Goal: Complete application form: Complete application form

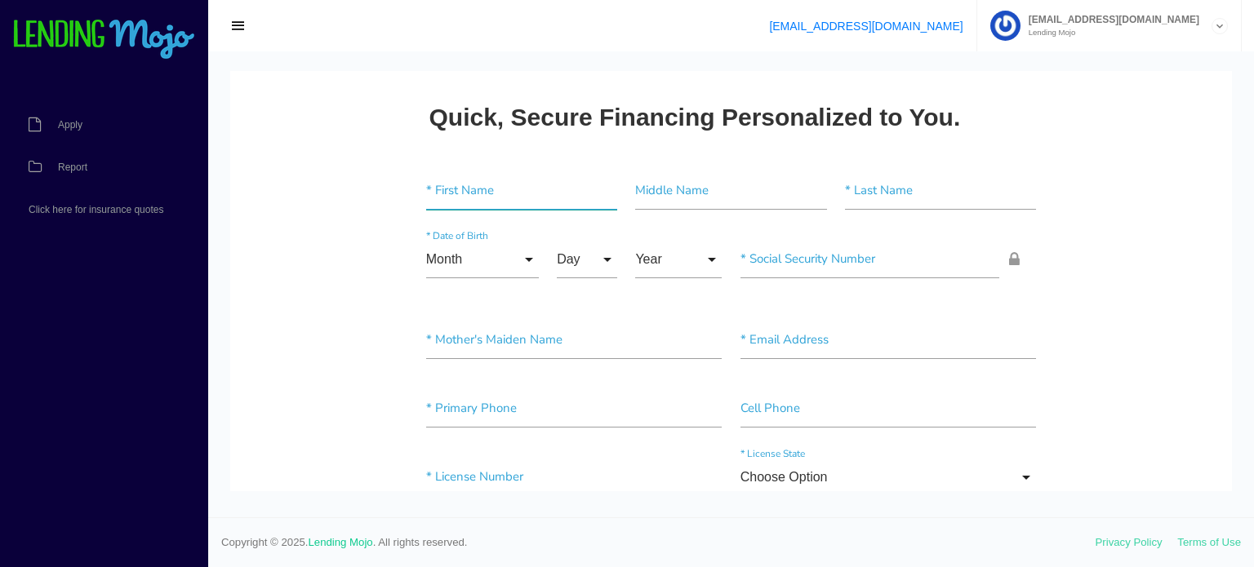
click at [480, 188] on input"] "text" at bounding box center [521, 191] width 191 height 38
type input"] "b"
type input"] "[PERSON_NAME]"
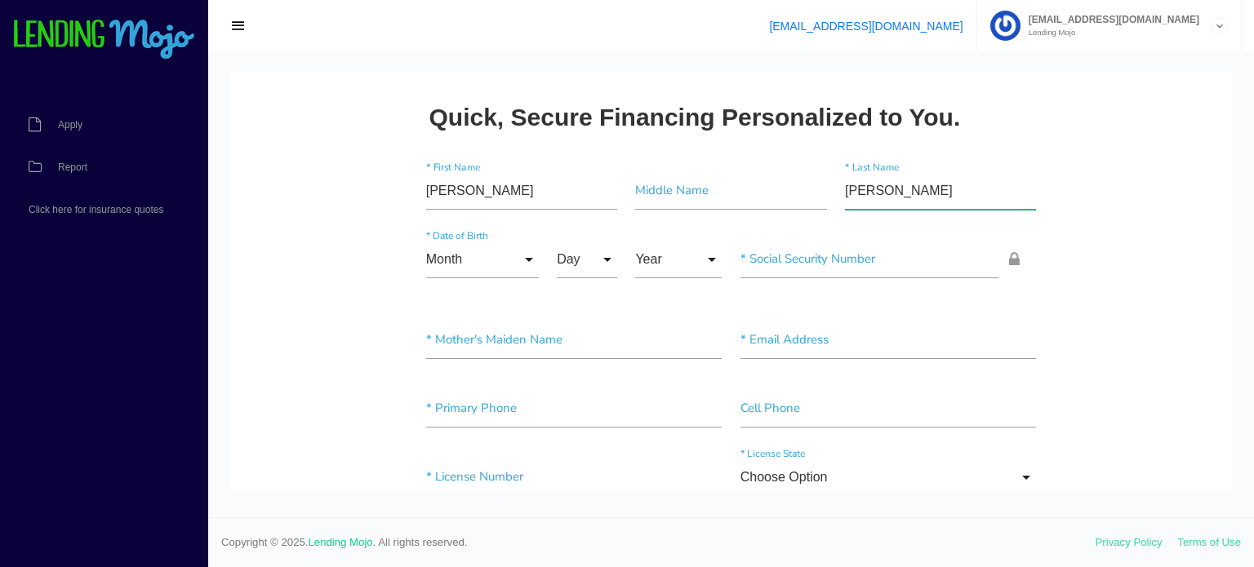
type input"] "[PERSON_NAME]"
click at [528, 260] on input "Month" at bounding box center [482, 260] width 113 height 38
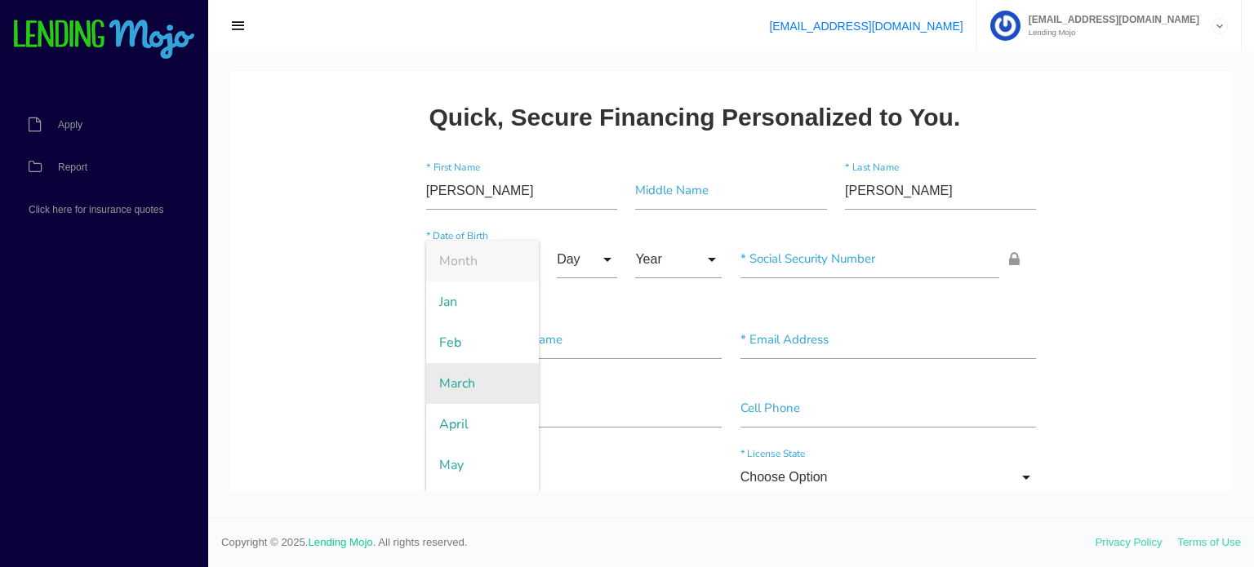
click at [483, 368] on span "March" at bounding box center [482, 383] width 113 height 41
type input "March"
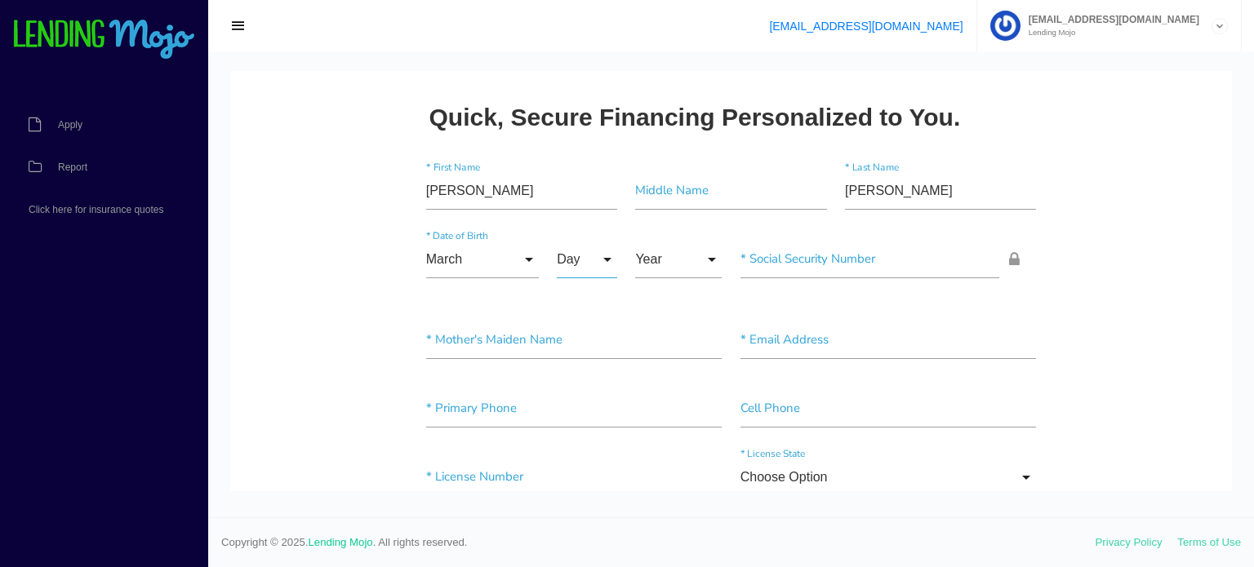
click at [607, 265] on input "Day" at bounding box center [587, 260] width 60 height 38
click at [587, 432] on span "22" at bounding box center [598, 445] width 82 height 41
type input "22"
click at [714, 259] on input "Year" at bounding box center [678, 260] width 87 height 38
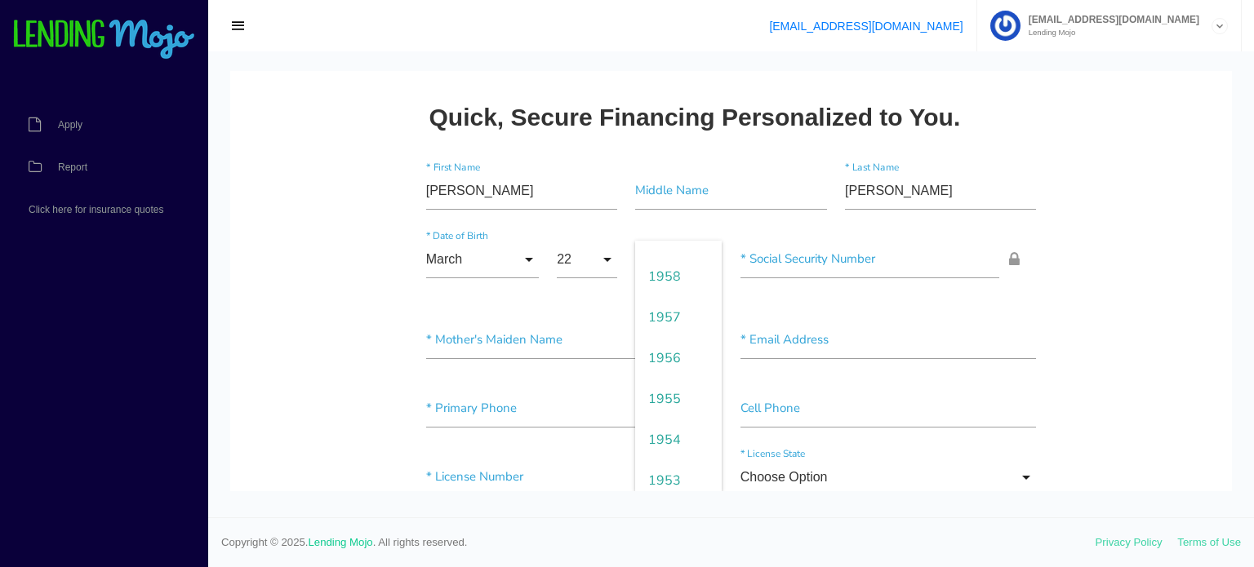
scroll to position [2025, 0]
click at [679, 322] on span "1957" at bounding box center [678, 318] width 87 height 41
type input "1957"
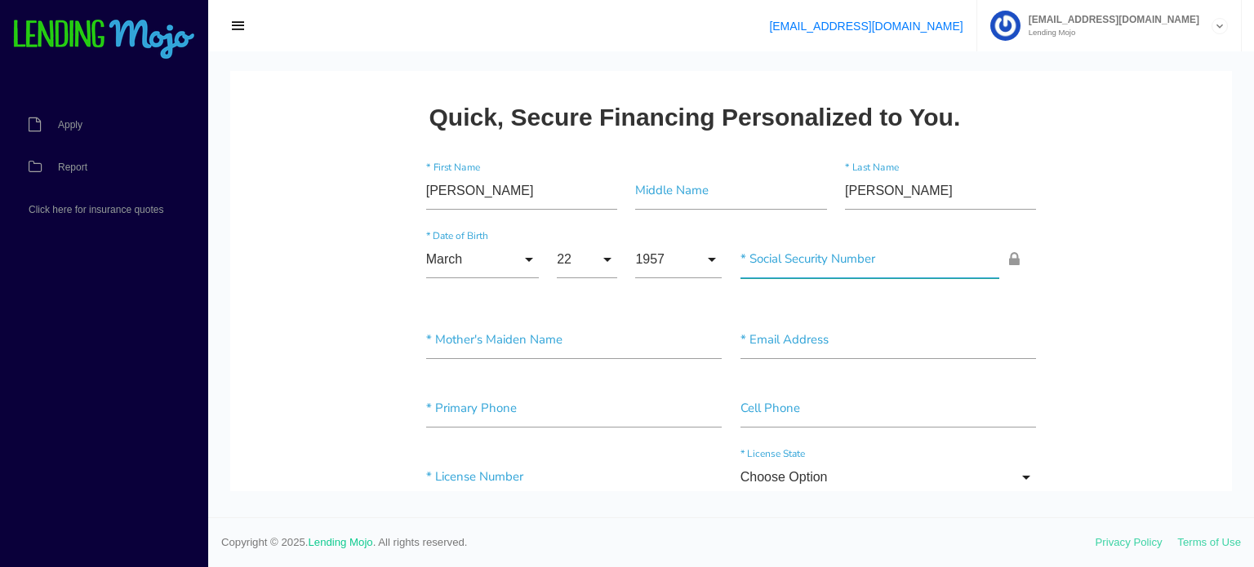
click at [842, 243] on input"] "text" at bounding box center [871, 260] width 260 height 38
type input"] "099-70-2547"
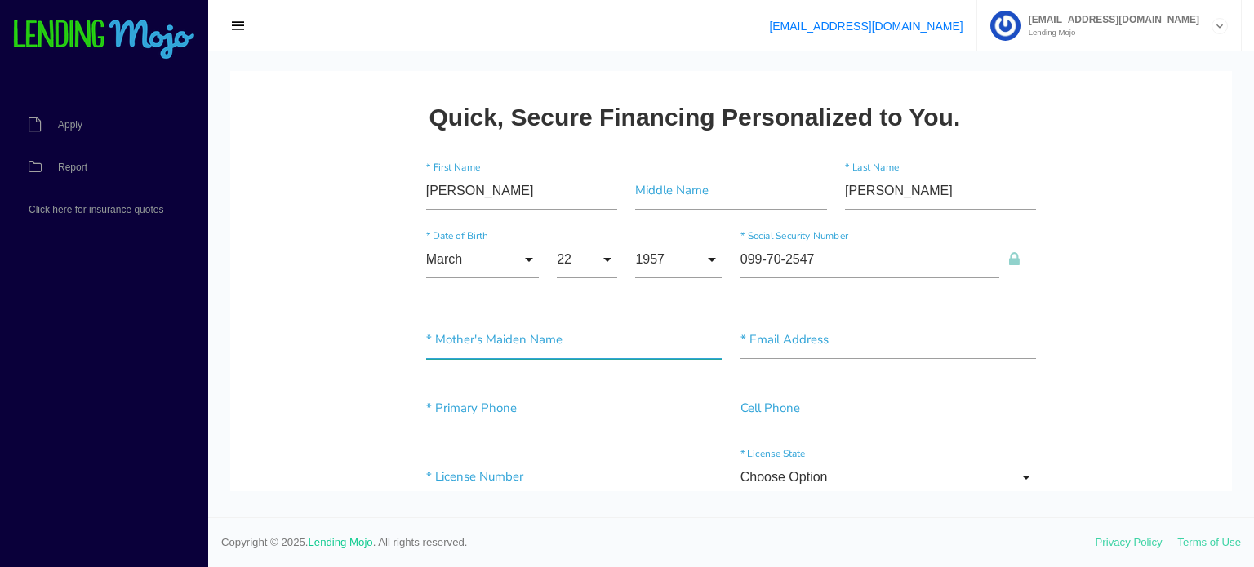
click at [510, 339] on input"] "text" at bounding box center [574, 341] width 296 height 38
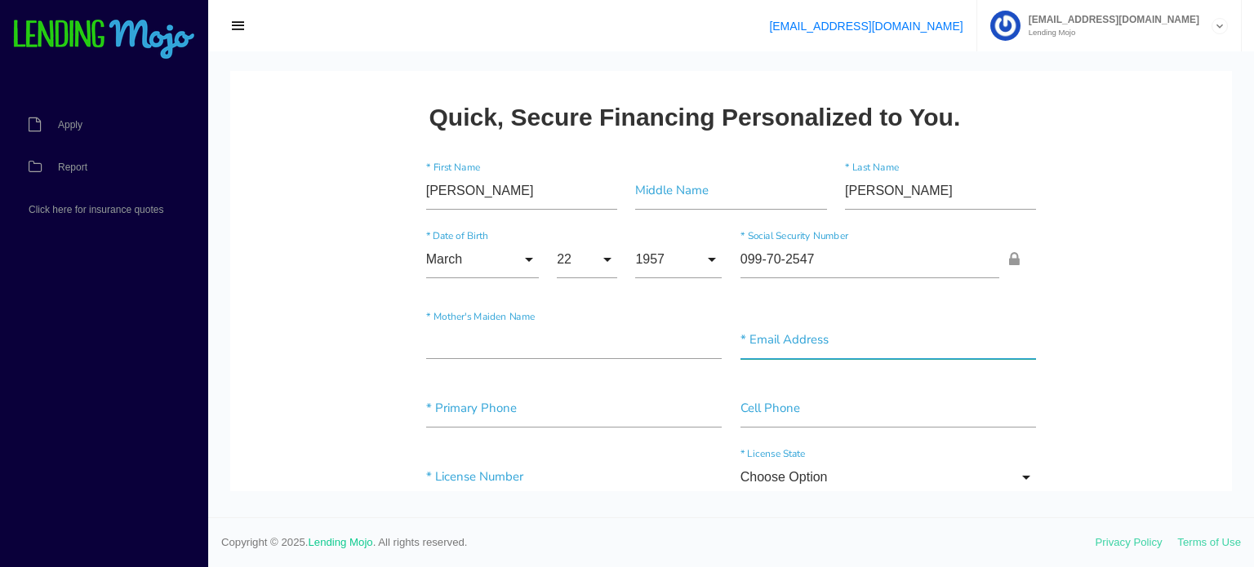
click at [826, 333] on input"] "text" at bounding box center [889, 341] width 296 height 38
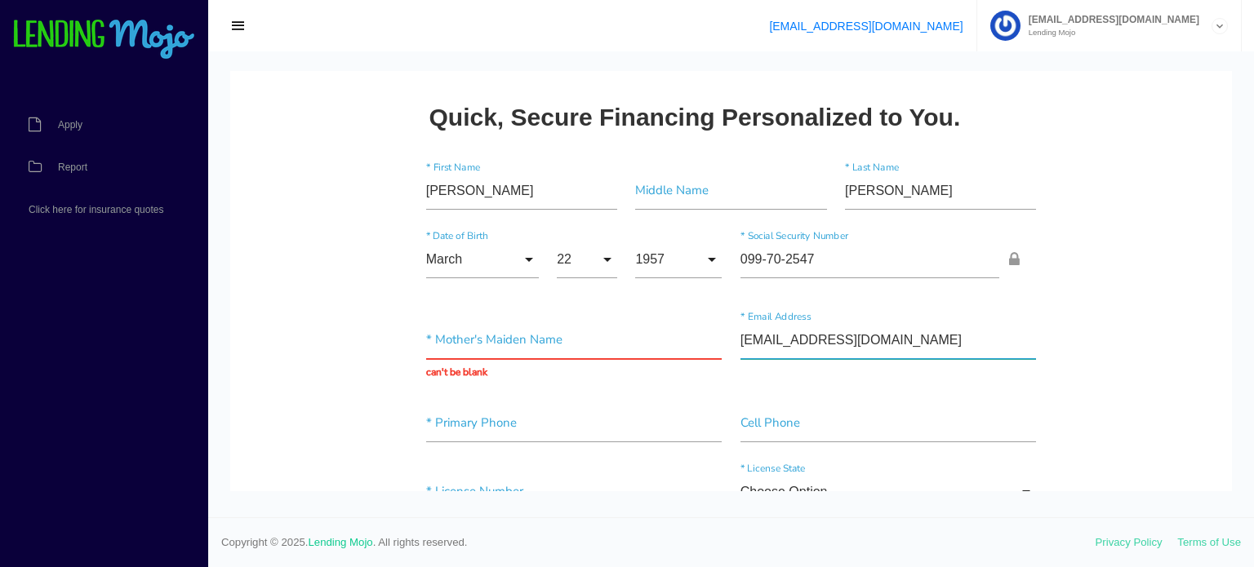
type input"] "[EMAIL_ADDRESS][DOMAIN_NAME]"
click at [494, 428] on input"] "text" at bounding box center [574, 424] width 296 height 38
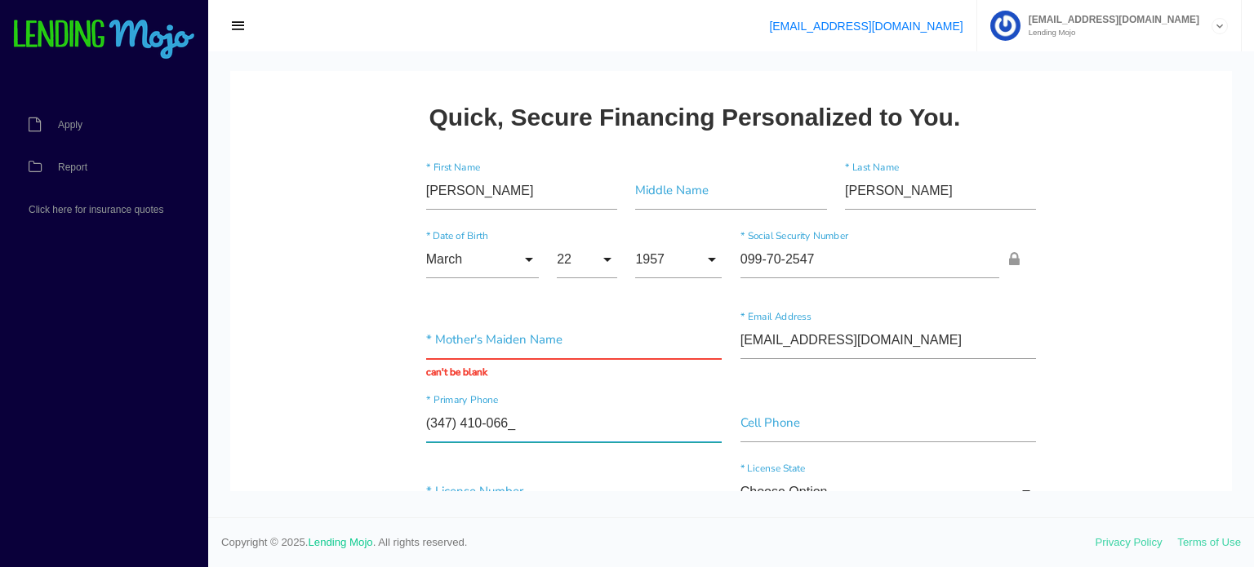
type input"] "[PHONE_NUMBER]"
click at [808, 433] on input"] "text" at bounding box center [889, 424] width 296 height 38
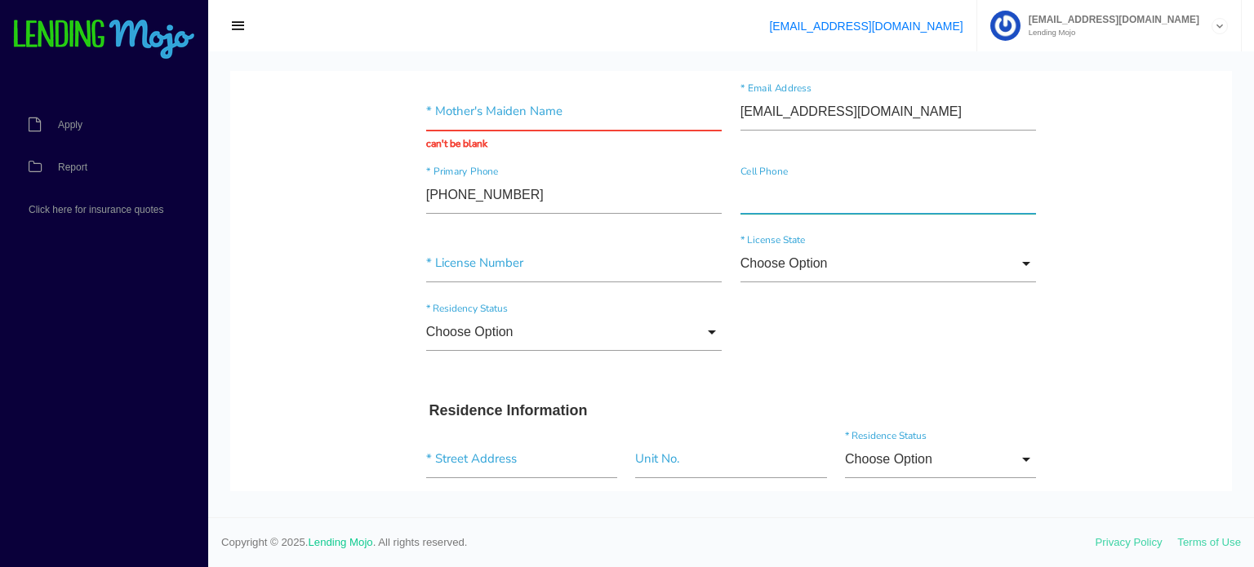
scroll to position [229, 0]
type input"] "(796) ___-____"
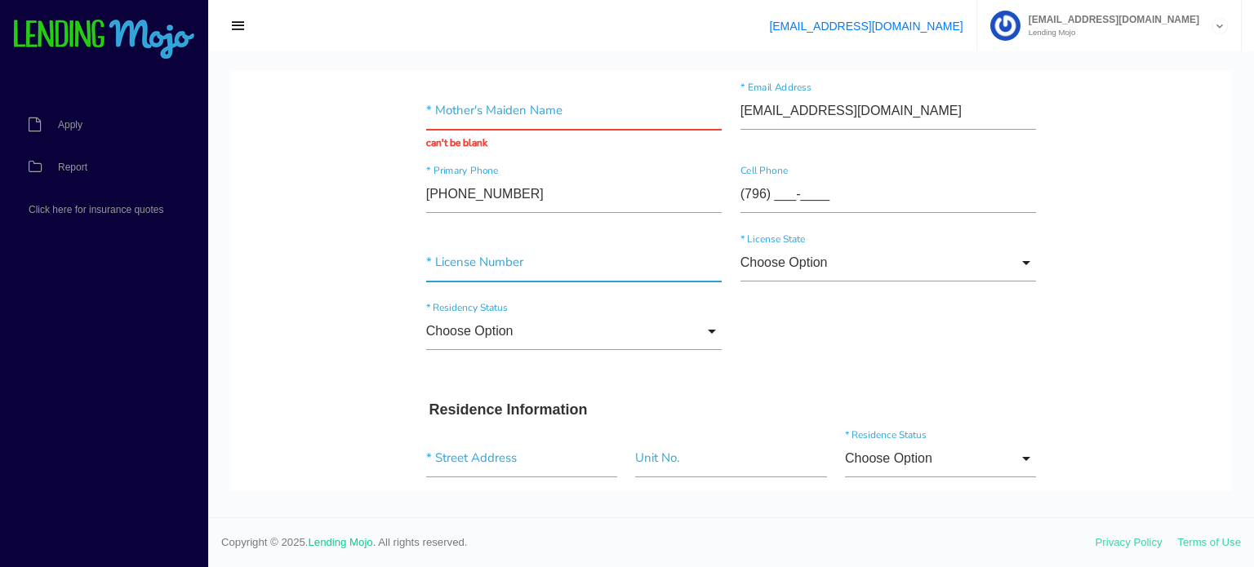
click at [484, 256] on input"] "text" at bounding box center [574, 263] width 296 height 38
type input"] "796131234"
click at [712, 324] on input "Choose Option" at bounding box center [574, 332] width 296 height 38
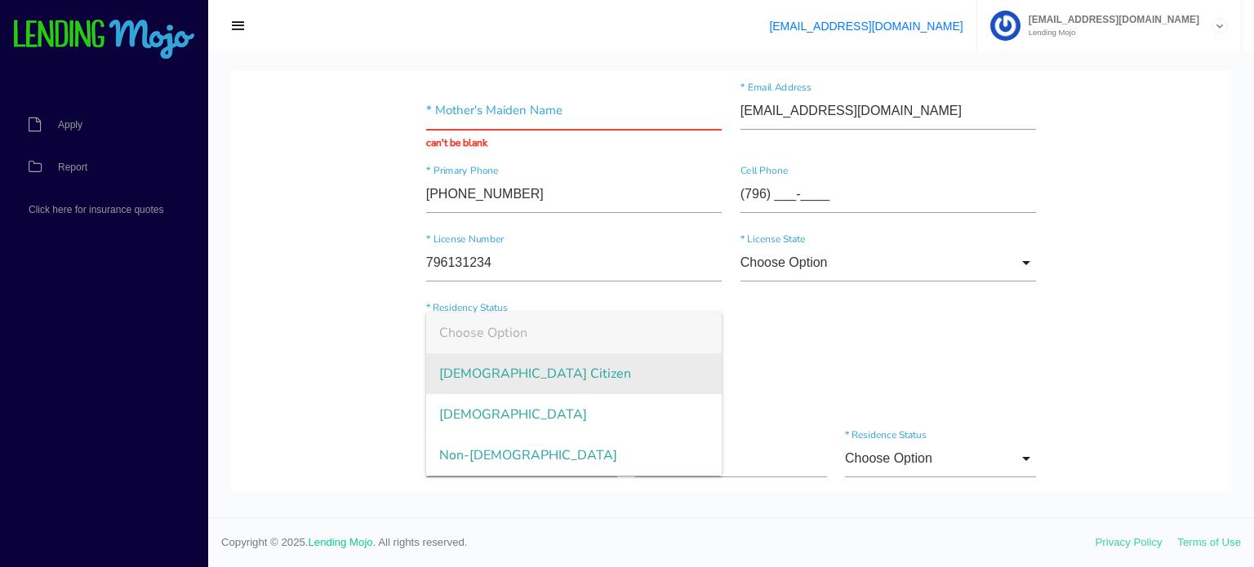
click at [668, 376] on span "[DEMOGRAPHIC_DATA] Citizen" at bounding box center [574, 374] width 296 height 41
type input "[DEMOGRAPHIC_DATA] Citizen"
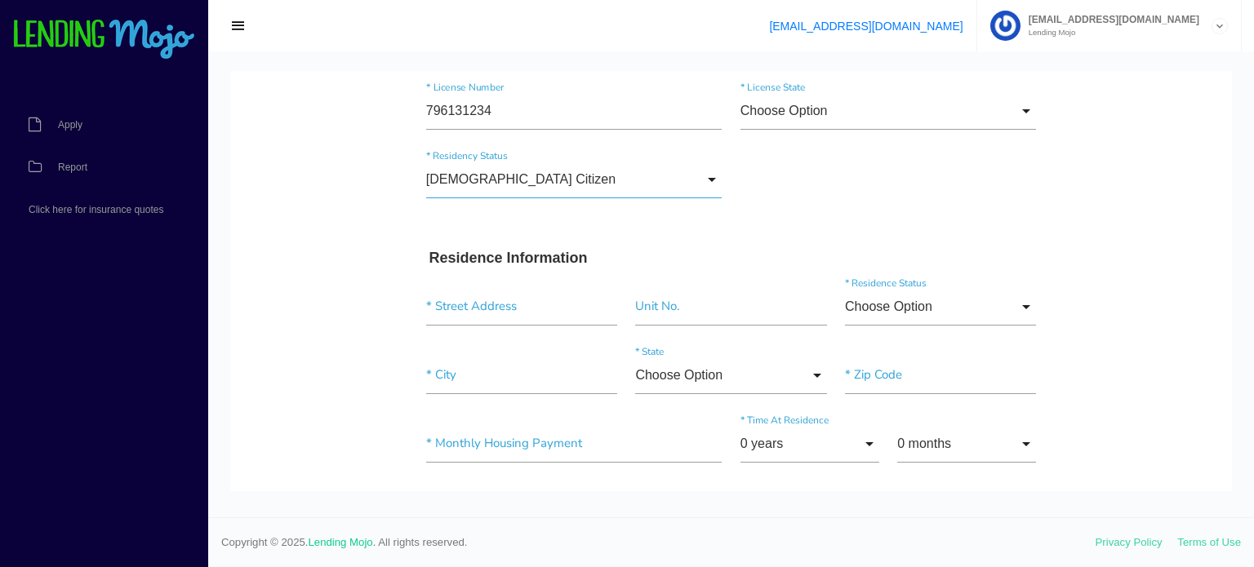
scroll to position [390, 0]
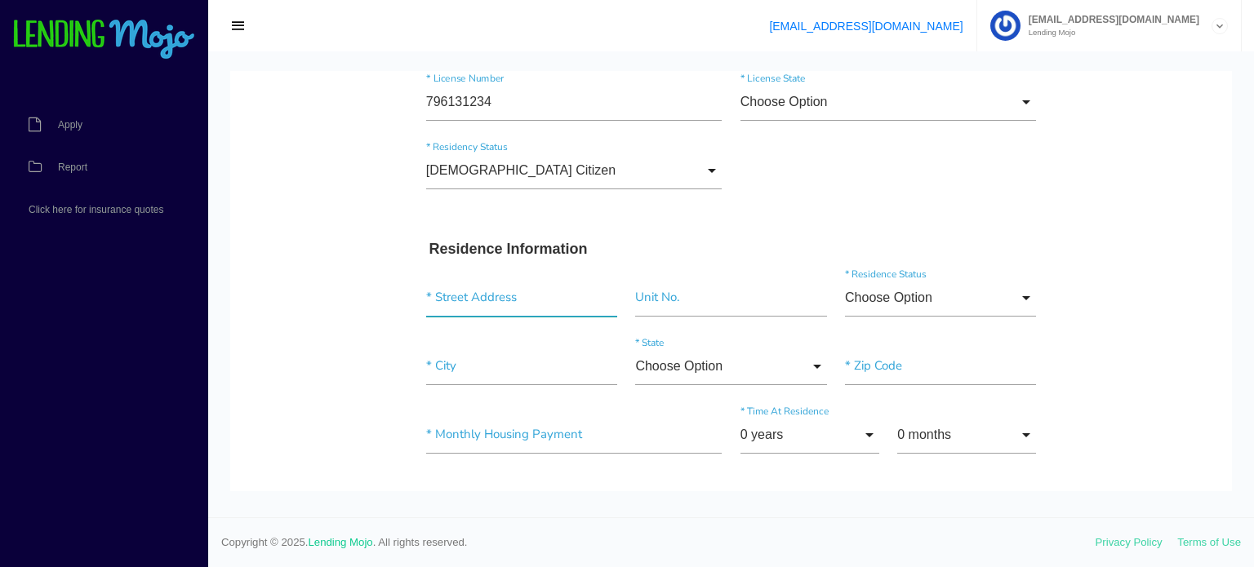
click at [454, 297] on input "text" at bounding box center [521, 298] width 191 height 38
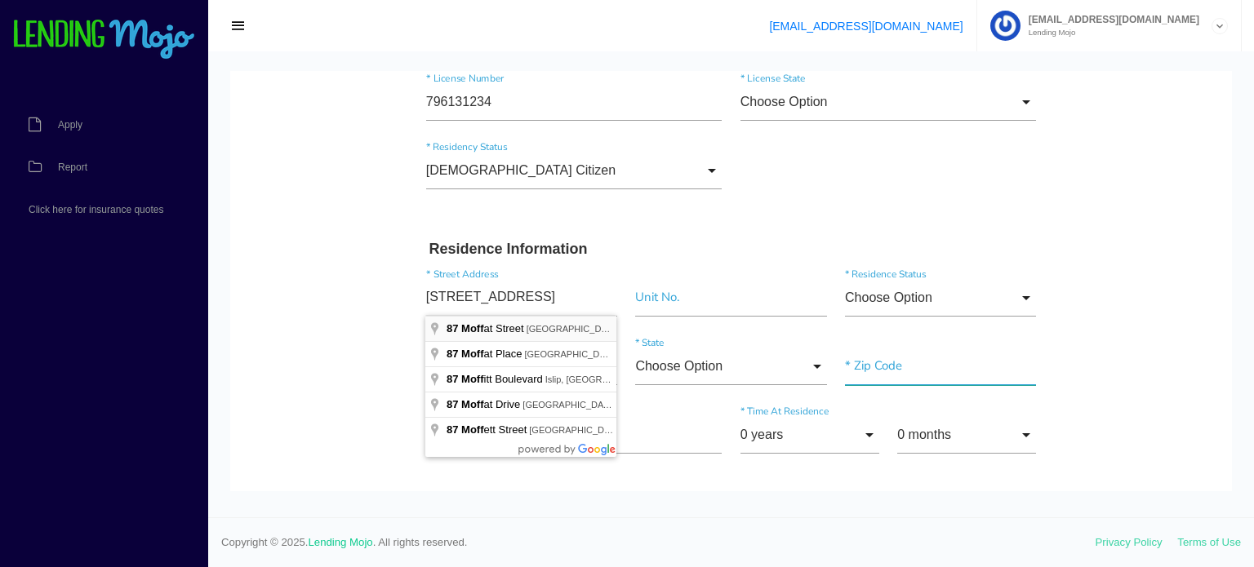
type input "[STREET_ADDRESS]"
type input"] "11207"
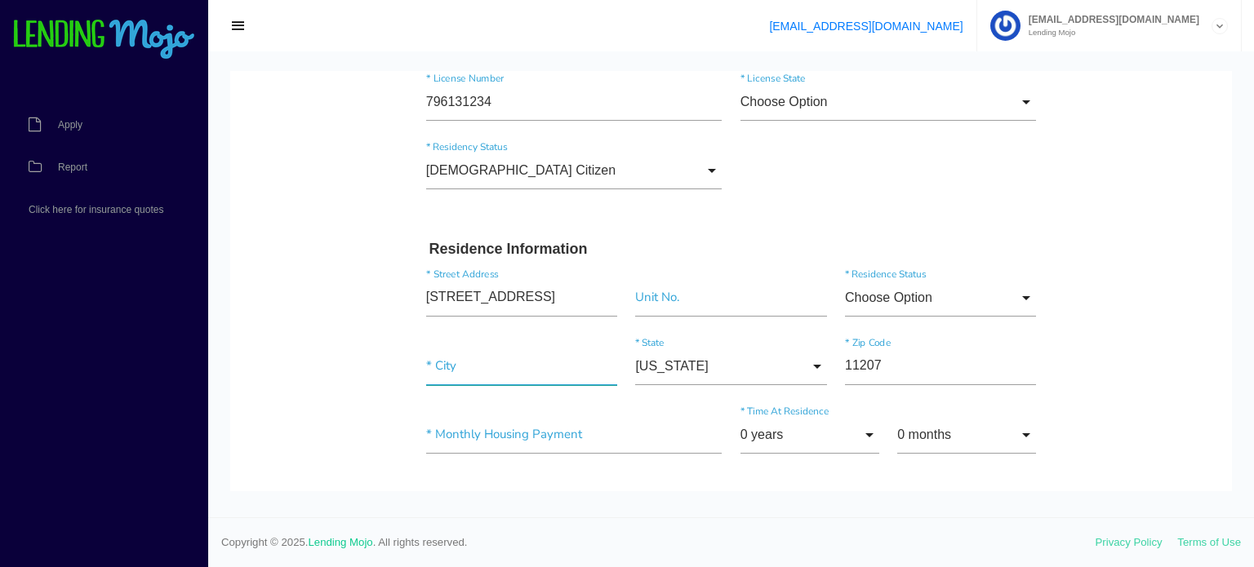
click at [465, 371] on input"] "text" at bounding box center [521, 367] width 191 height 38
type input"] "n"
type input"] "[GEOGRAPHIC_DATA]"
click at [449, 443] on input"] "text" at bounding box center [574, 435] width 296 height 38
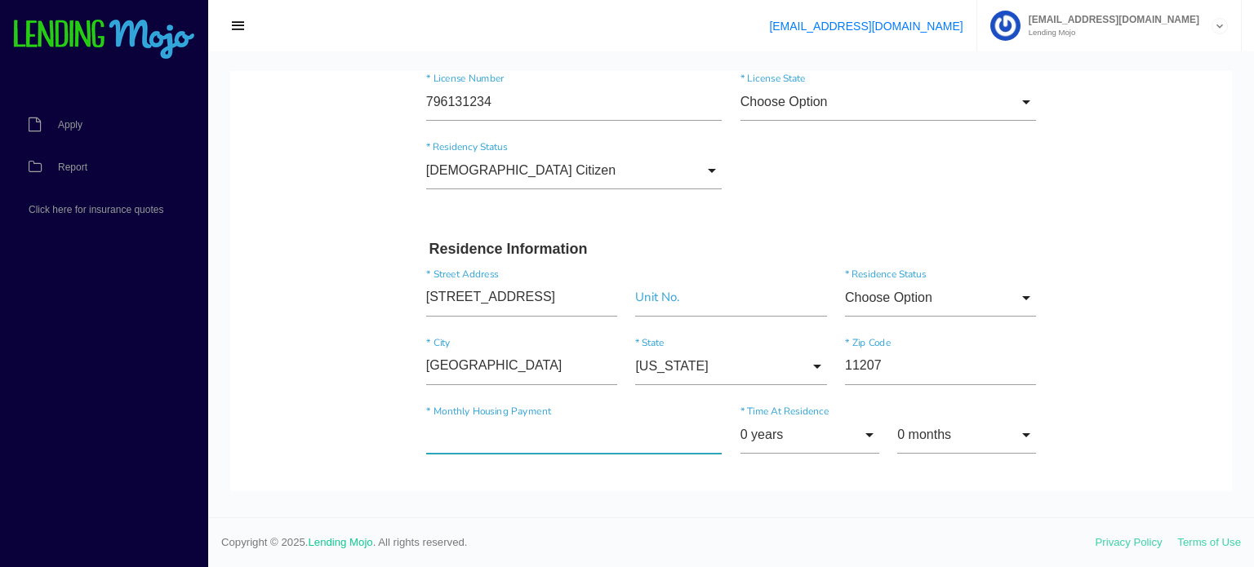
type input"] "$2.00"
type input"] "$300.00"
click at [873, 428] on input "0 years" at bounding box center [810, 435] width 139 height 38
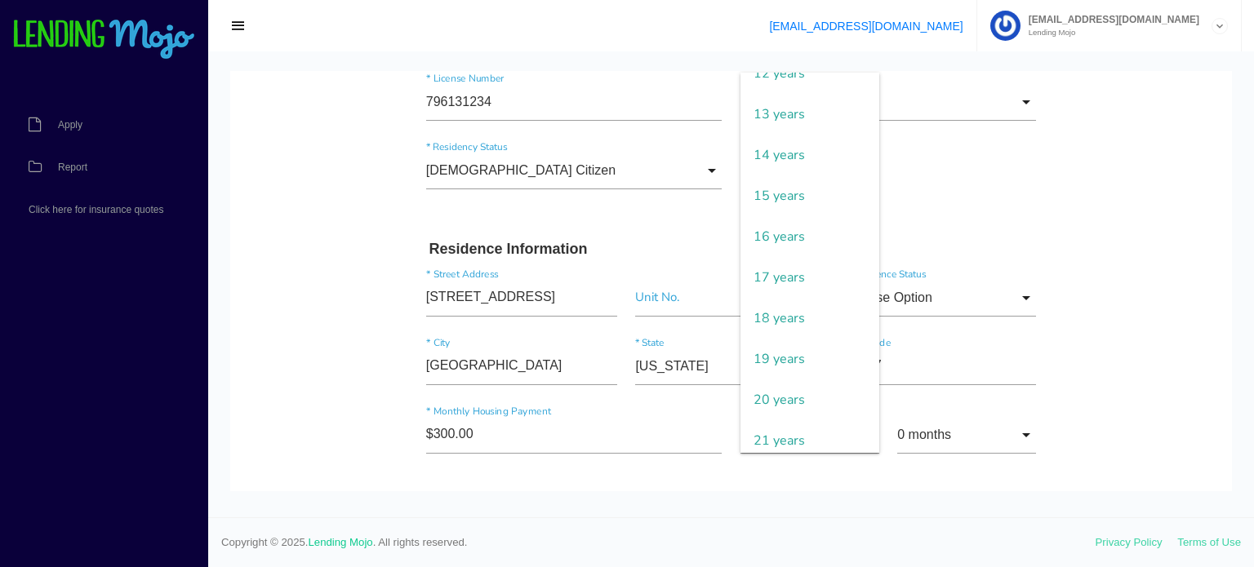
scroll to position [630, 0]
click at [787, 270] on span "20 years" at bounding box center [810, 279] width 139 height 41
type input "20 years"
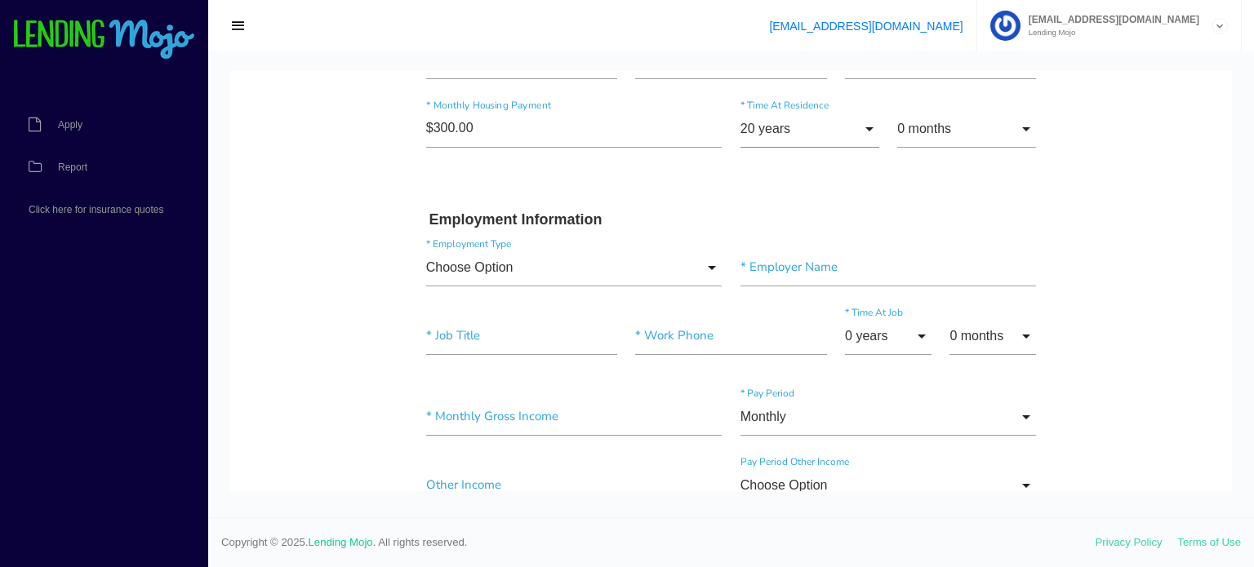
scroll to position [697, 0]
click at [714, 265] on input "Choose Option" at bounding box center [574, 267] width 296 height 38
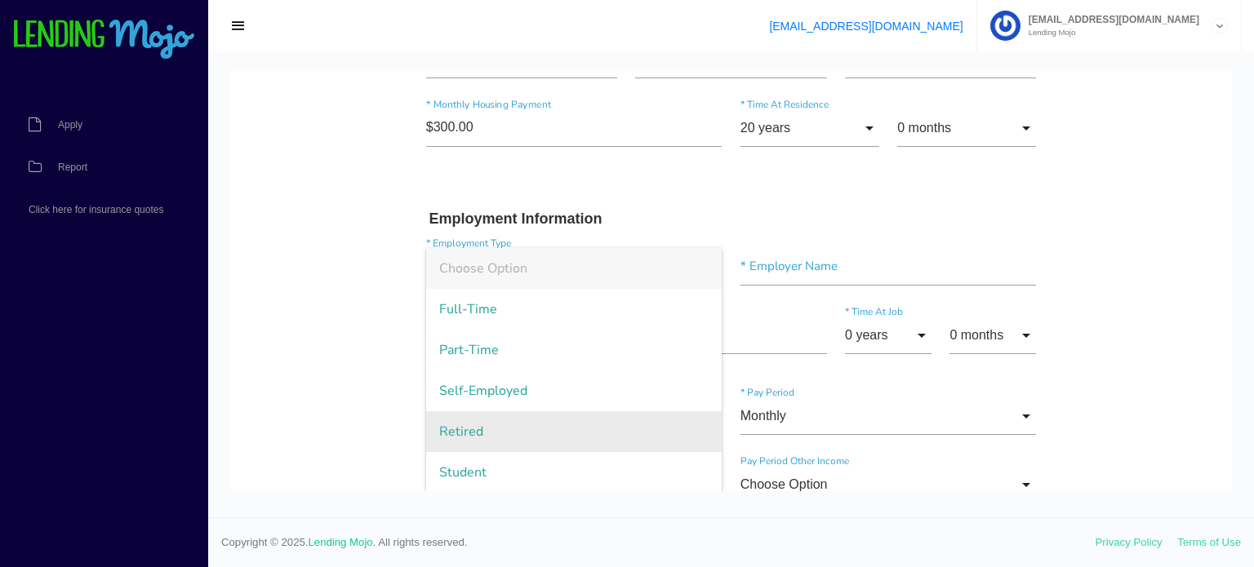
click at [610, 429] on span "Retired" at bounding box center [574, 432] width 296 height 41
type input "Retired"
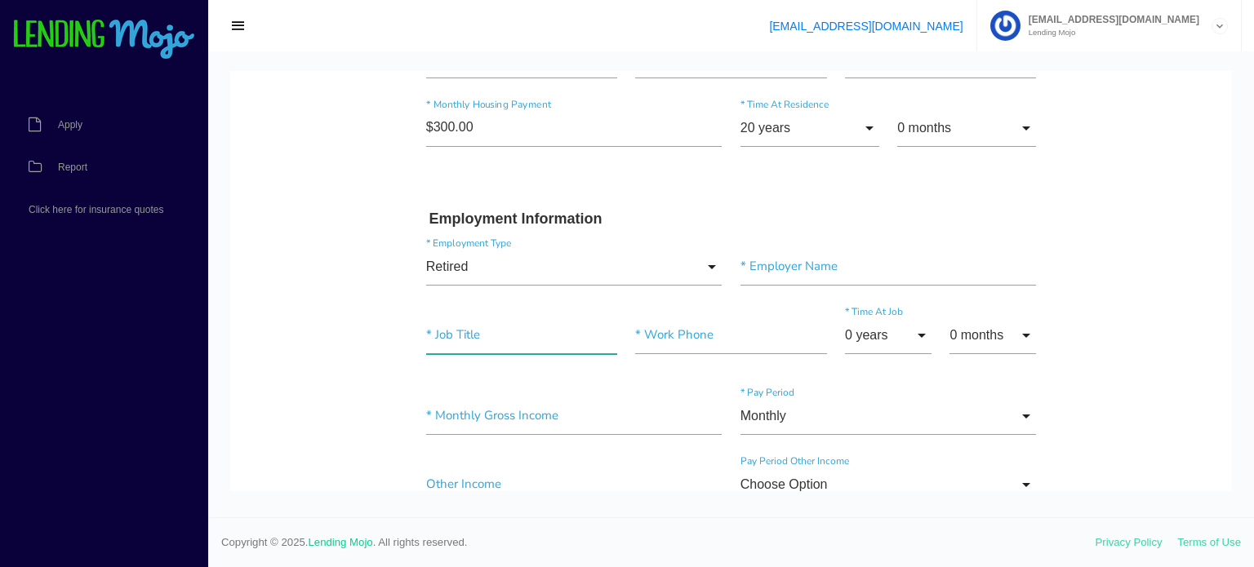
click at [485, 335] on input"] "text" at bounding box center [521, 336] width 191 height 38
click at [917, 332] on input "0 years" at bounding box center [888, 336] width 87 height 38
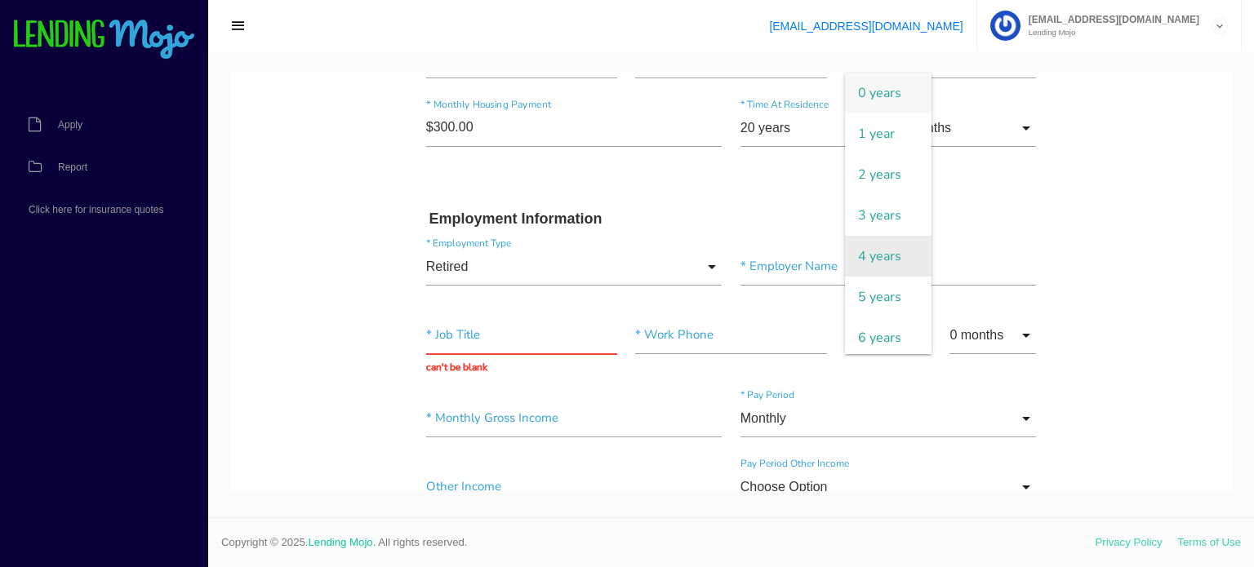
click at [903, 272] on span "4 years" at bounding box center [888, 256] width 87 height 41
type input "4 years"
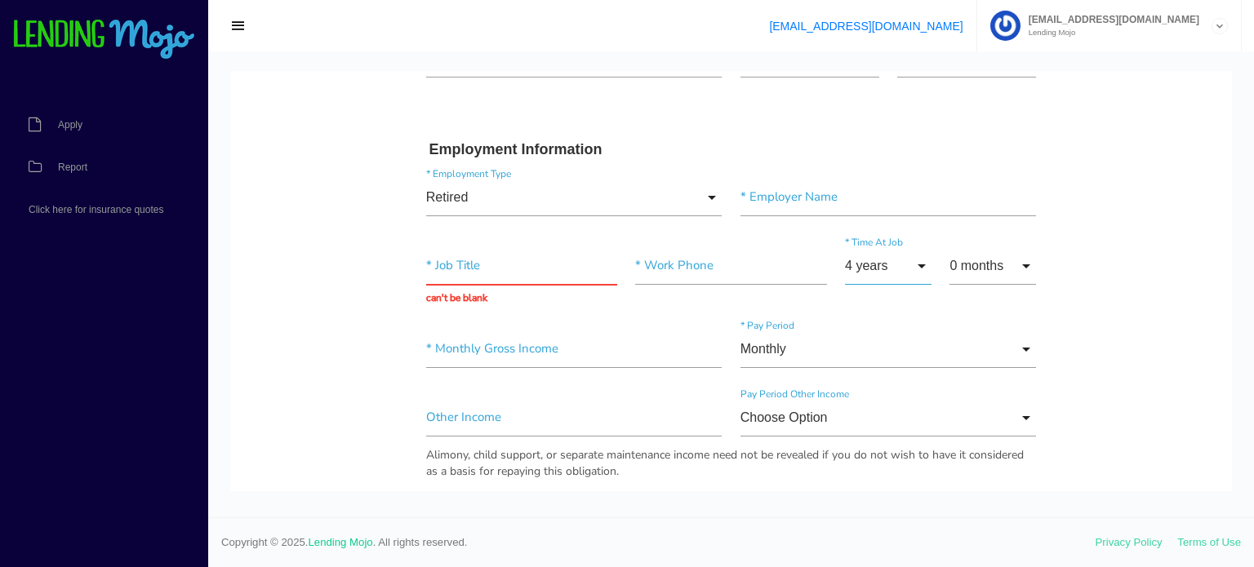
scroll to position [769, 0]
click at [462, 262] on input "text" at bounding box center [521, 264] width 191 height 38
type input "retired"
click at [1251, 220] on div at bounding box center [731, 284] width 1046 height 466
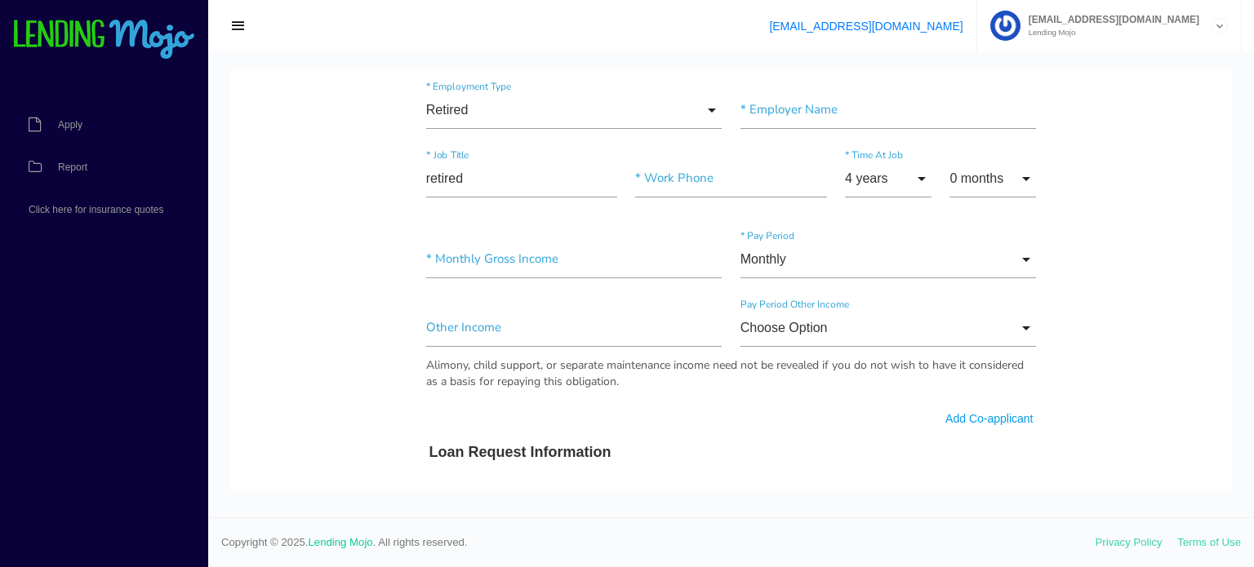
scroll to position [857, 0]
click at [456, 260] on input"] "text" at bounding box center [574, 257] width 296 height 38
click at [816, 472] on div "* Estimated Vehicle Price * Down Payment" at bounding box center [731, 502] width 629 height 69
click at [1027, 254] on input "Monthly" at bounding box center [889, 257] width 296 height 38
click at [1027, 254] on span "Monthly" at bounding box center [889, 258] width 296 height 41
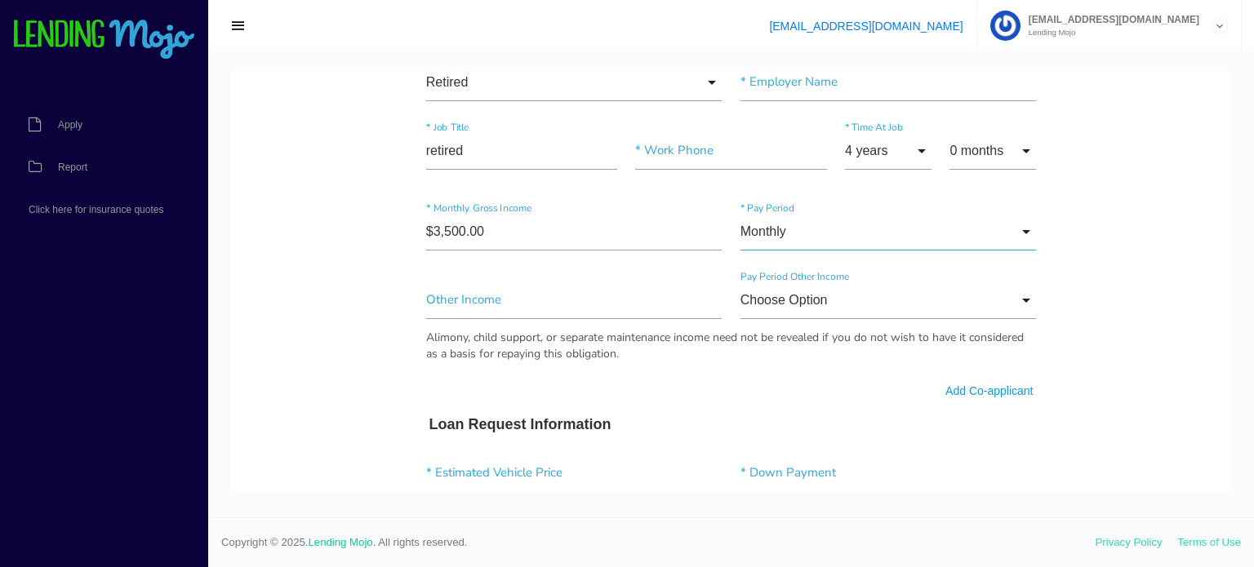
scroll to position [885, 0]
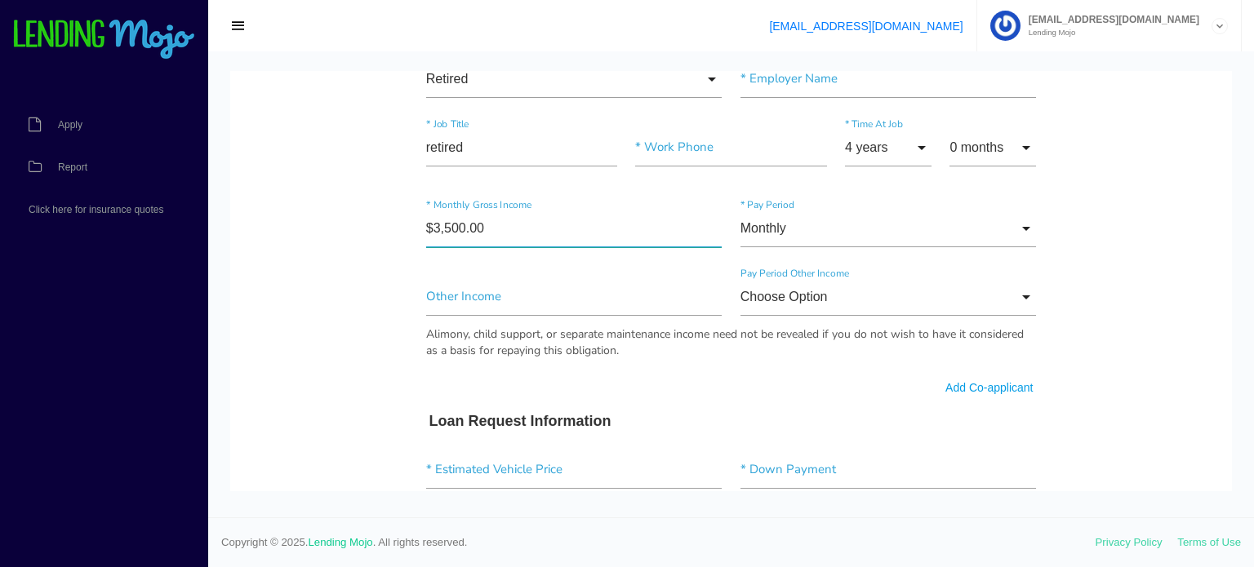
click at [488, 224] on input"] "$3,500.00" at bounding box center [574, 229] width 296 height 38
type input"] "$2,400.00"
click at [807, 380] on form "[PERSON_NAME] * First Name Middle Name [PERSON_NAME] * Last Name March Month Ja…" at bounding box center [731, 273] width 629 height 2014
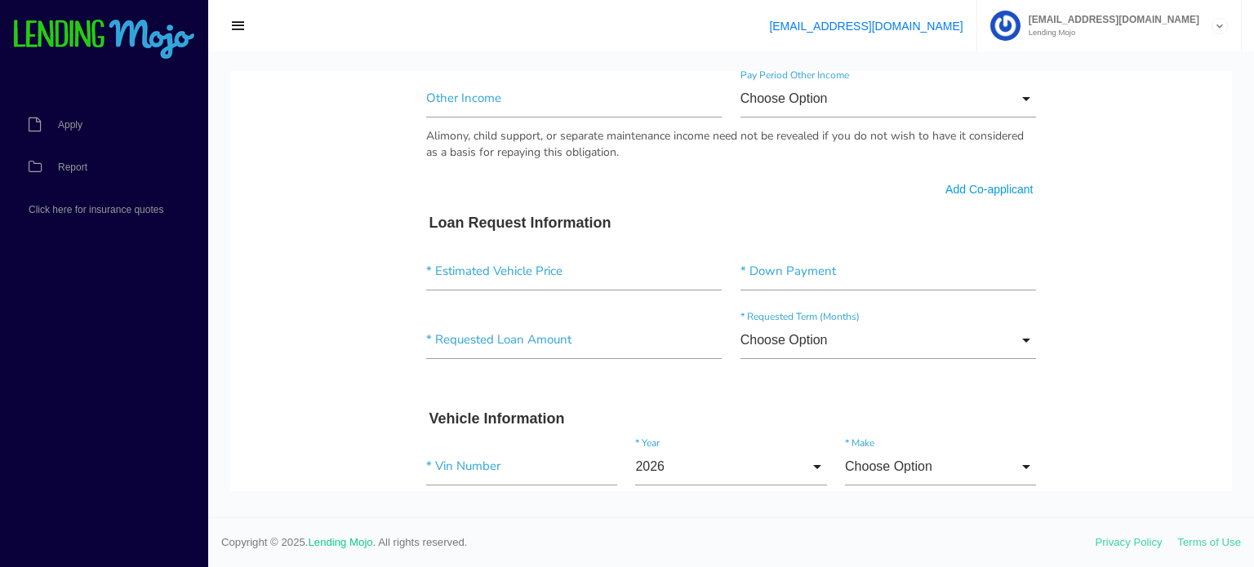
scroll to position [1091, 0]
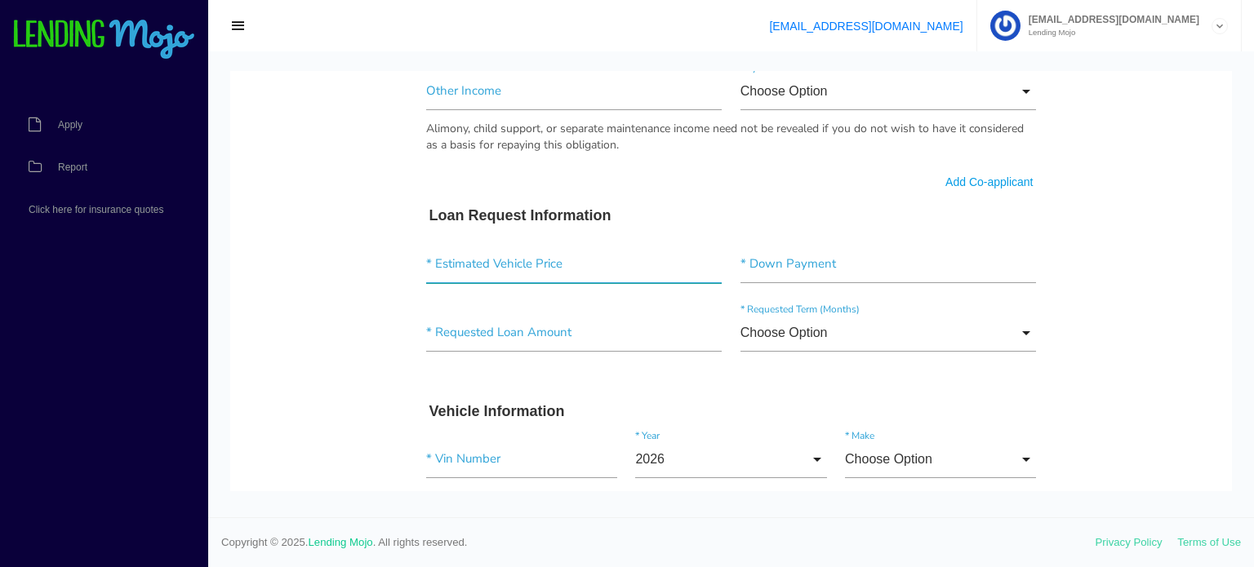
click at [468, 260] on input"] "text" at bounding box center [574, 265] width 296 height 38
type input"] "$49,505.00"
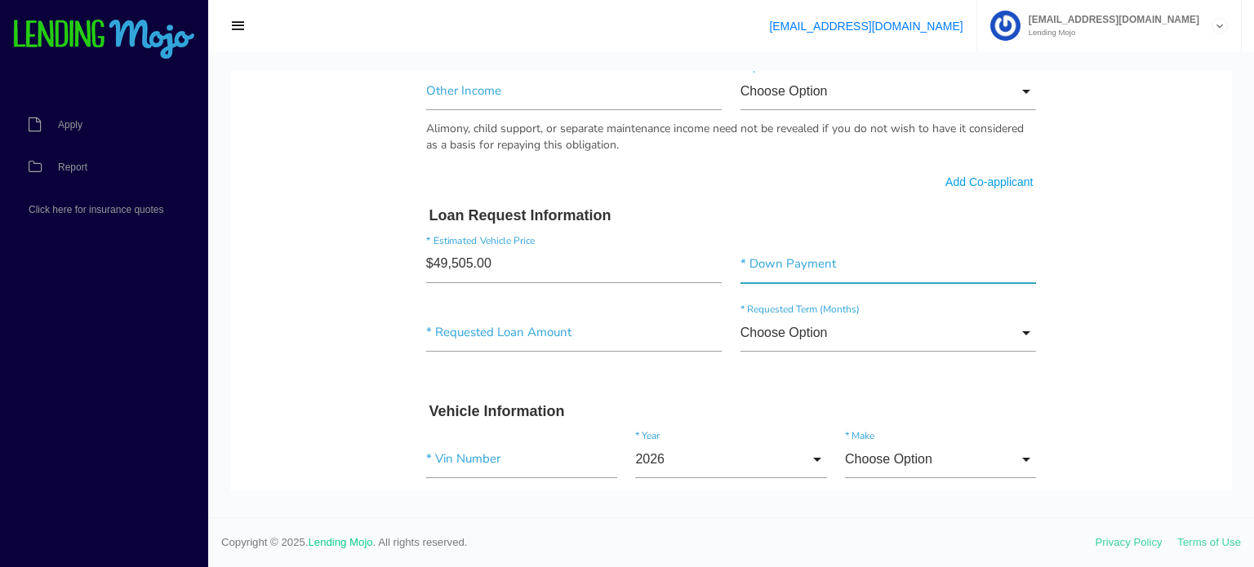
click at [791, 265] on input"] "text" at bounding box center [889, 265] width 296 height 38
type input"] "$15,000.00"
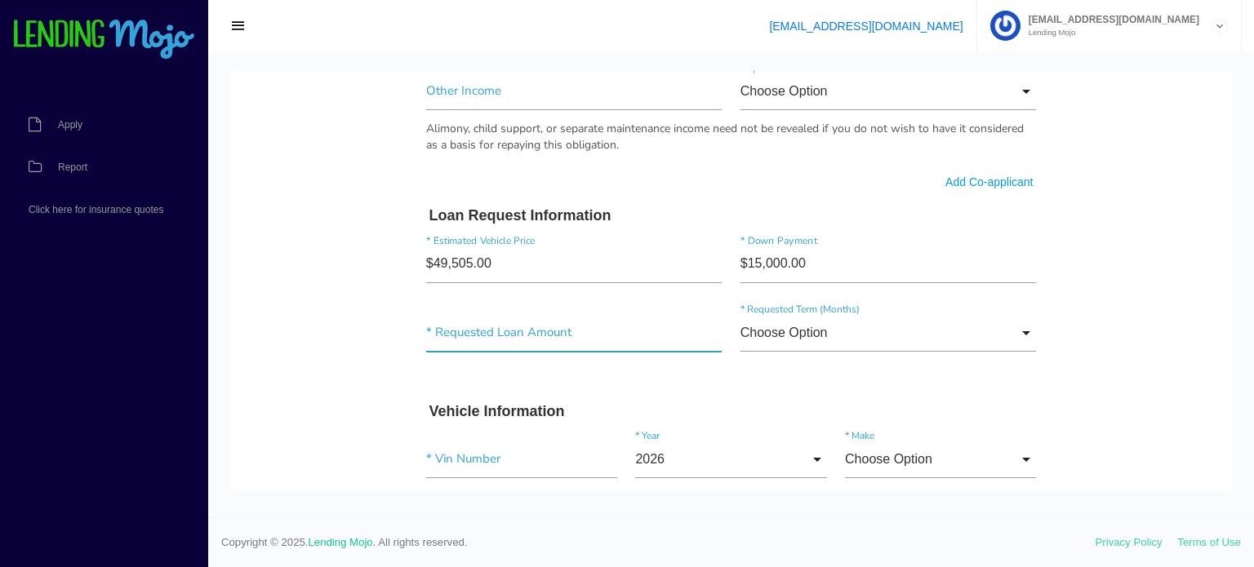
click at [531, 342] on input"] "text" at bounding box center [574, 333] width 296 height 38
type input"] "$34,505.00"
click at [882, 403] on h3 "Vehicle Information" at bounding box center [731, 412] width 604 height 18
click at [1029, 330] on input "Choose Option" at bounding box center [889, 333] width 296 height 38
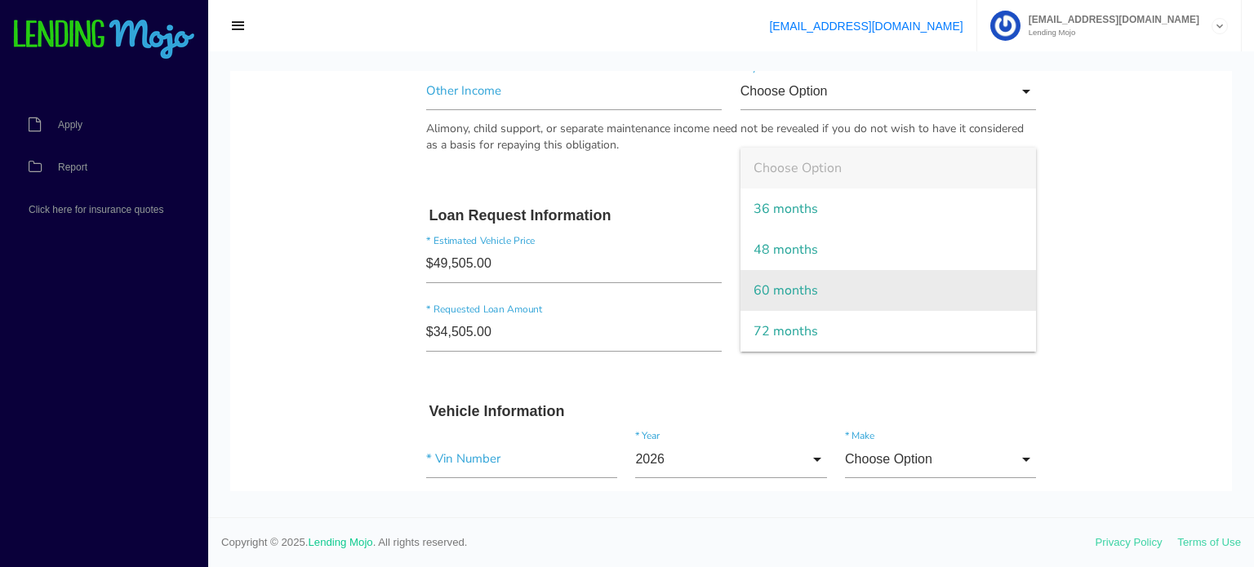
click at [977, 293] on span "60 months" at bounding box center [889, 290] width 296 height 41
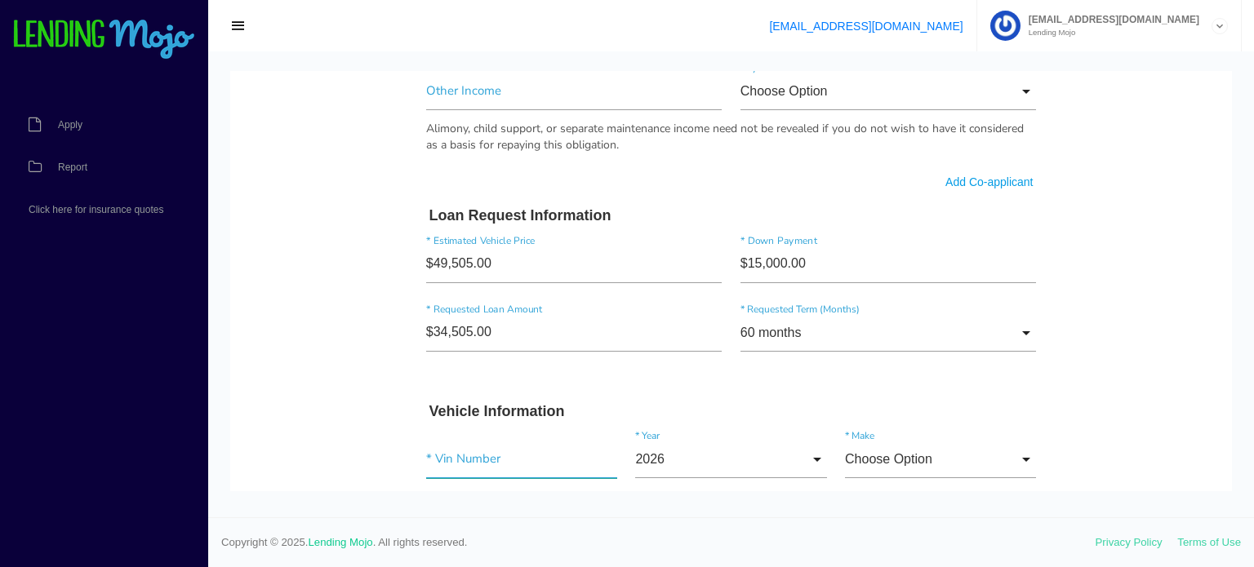
click at [460, 454] on input"] "text" at bounding box center [521, 460] width 191 height 38
click at [1034, 327] on input "60 months" at bounding box center [889, 333] width 296 height 38
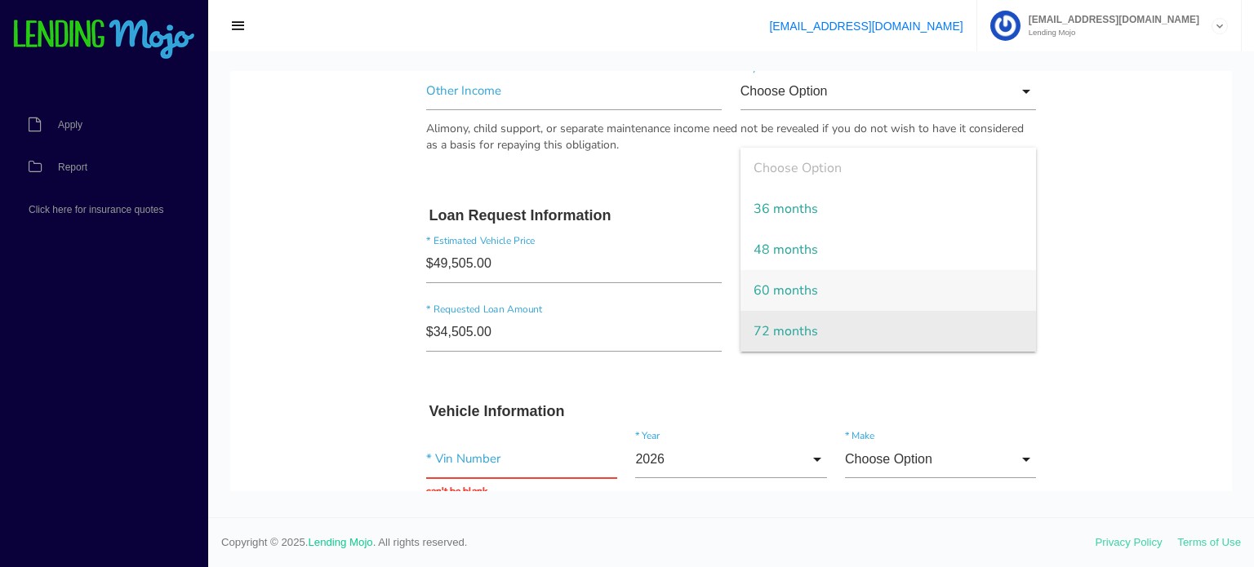
click at [886, 345] on span "72 months" at bounding box center [889, 331] width 296 height 41
type input "72 months"
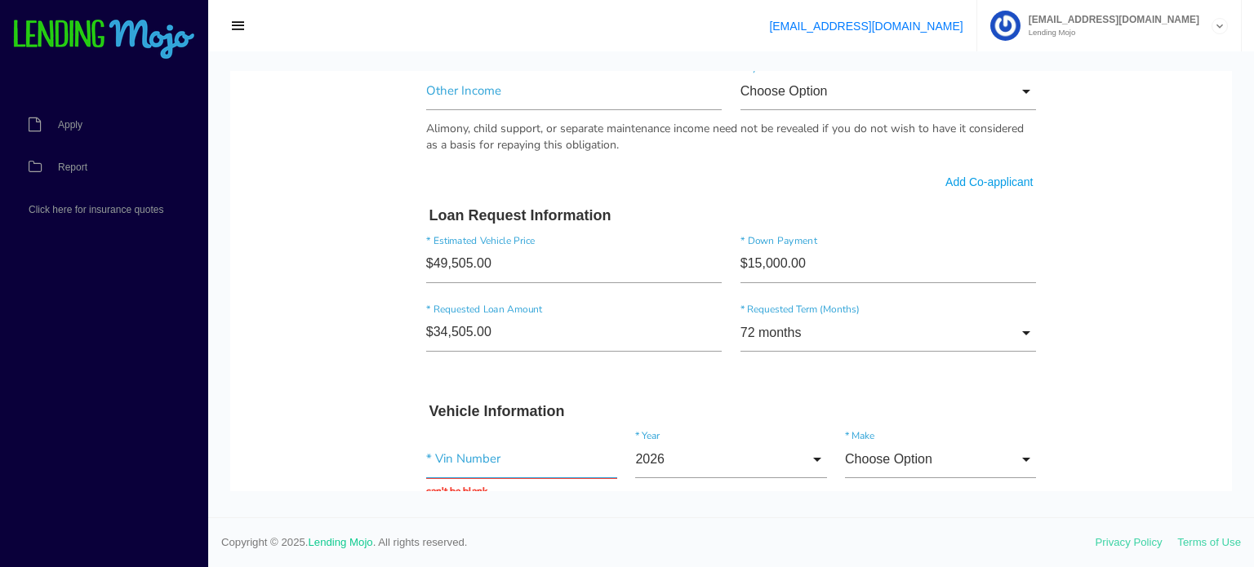
click at [444, 471] on input "text" at bounding box center [521, 460] width 191 height 38
type input "5fnyg1h8xrb489309"
click at [616, 536] on span "Copyright © 2025. Lending Mojo . All rights reserved." at bounding box center [658, 543] width 874 height 16
click at [820, 458] on input "2026" at bounding box center [730, 460] width 191 height 38
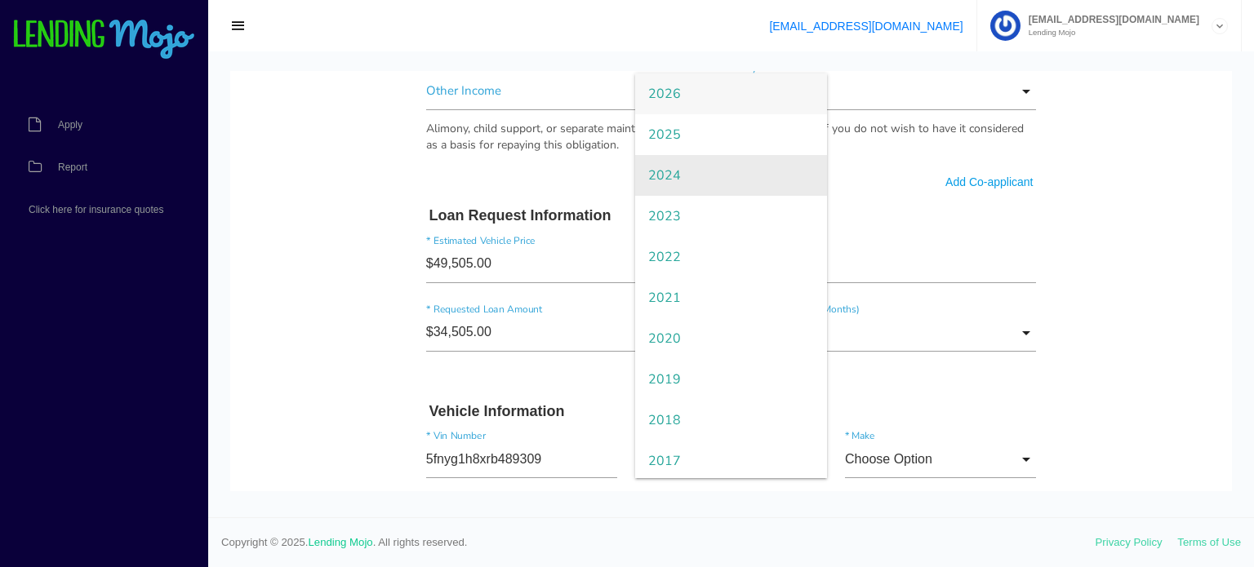
click at [725, 180] on span "2024" at bounding box center [730, 175] width 191 height 41
type input "2024"
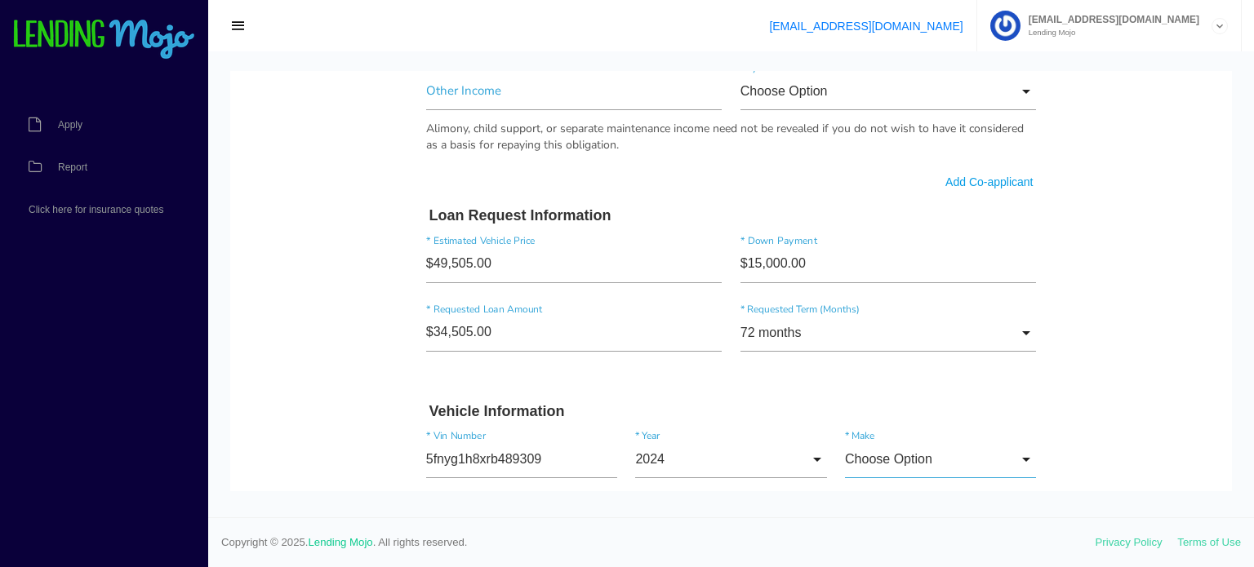
click at [1027, 457] on input "Choose Option" at bounding box center [940, 460] width 191 height 38
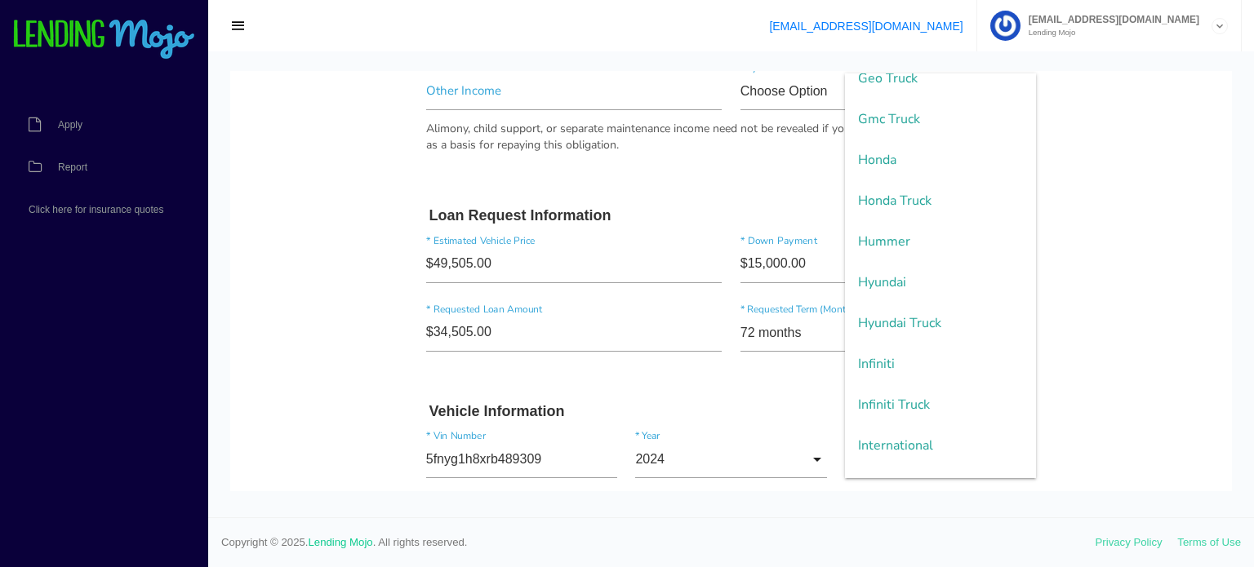
scroll to position [1366, 0]
click at [923, 163] on span "Honda" at bounding box center [940, 156] width 191 height 41
type input "Honda"
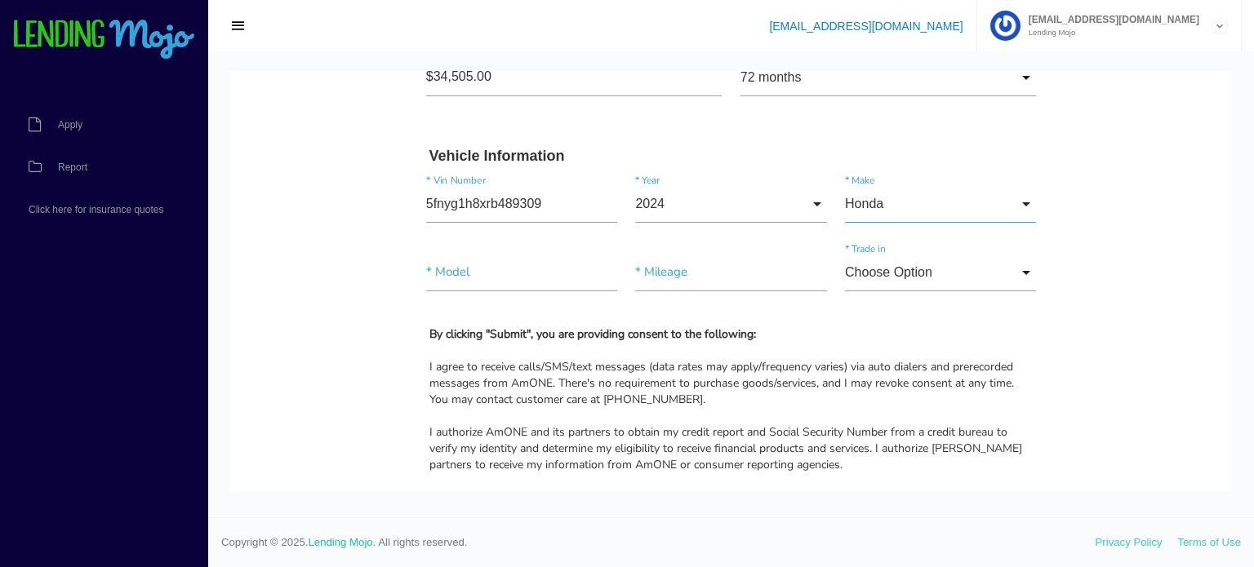
scroll to position [1356, 0]
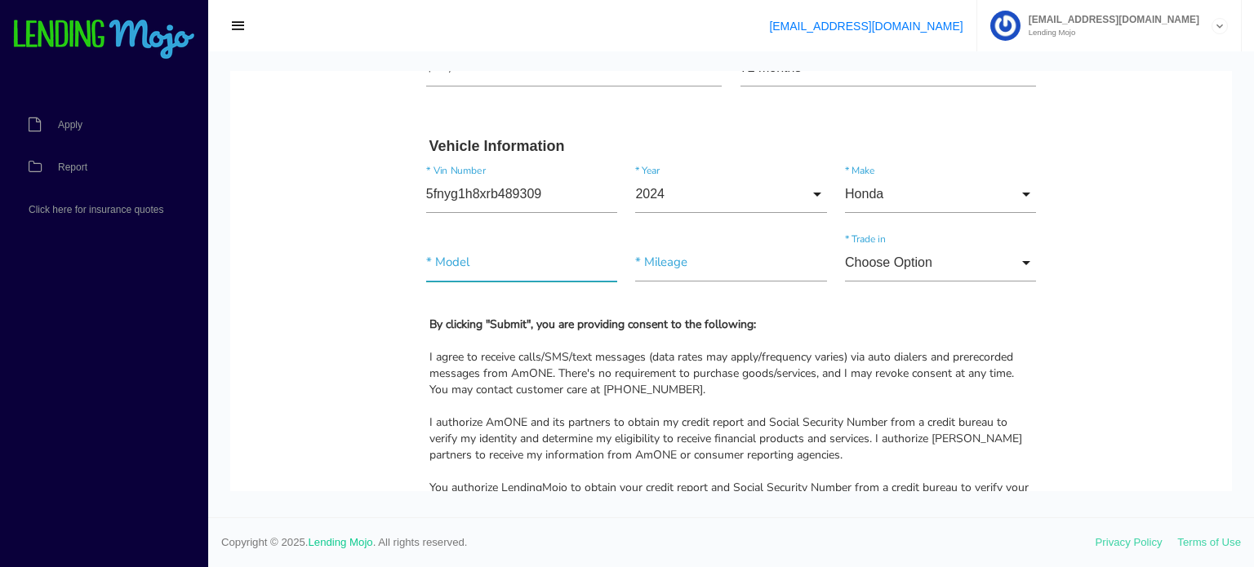
click at [466, 267] on input"] "text" at bounding box center [521, 263] width 191 height 38
type input"] "pilot elite"
click at [681, 261] on input"] "text" at bounding box center [730, 263] width 191 height 38
type input"] "10,269"
click at [1029, 258] on input "Choose Option" at bounding box center [940, 263] width 191 height 38
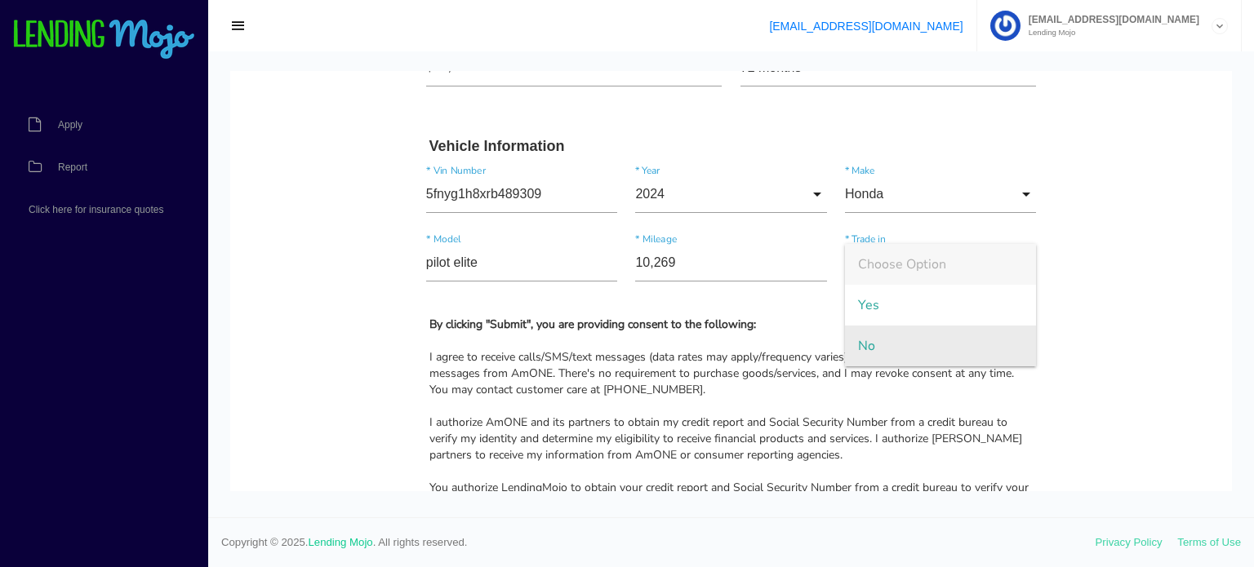
click at [970, 341] on span "No" at bounding box center [940, 346] width 191 height 41
type input "No"
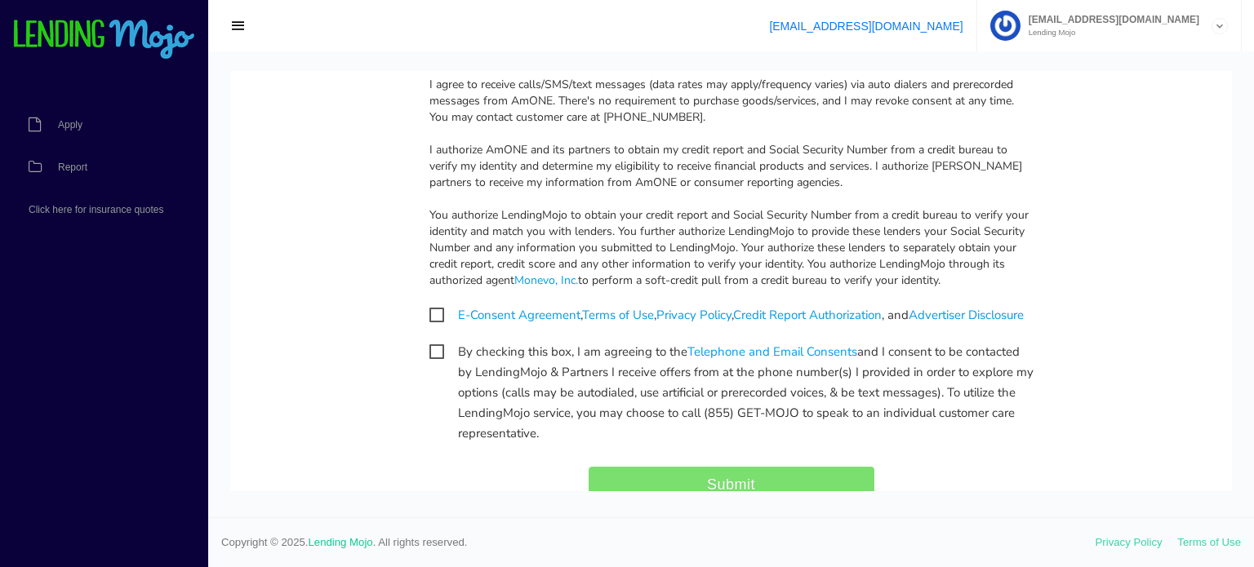
scroll to position [1628, 0]
click at [434, 314] on span "E-Consent Agreement , Terms of Use , Privacy Policy , Credit Report Authorizati…" at bounding box center [726, 316] width 594 height 20
checkbox input "true"
click at [432, 363] on span "By checking this box, I am agreeing to the Telephone and Email Consents and I c…" at bounding box center [731, 353] width 604 height 20
checkbox input "true"
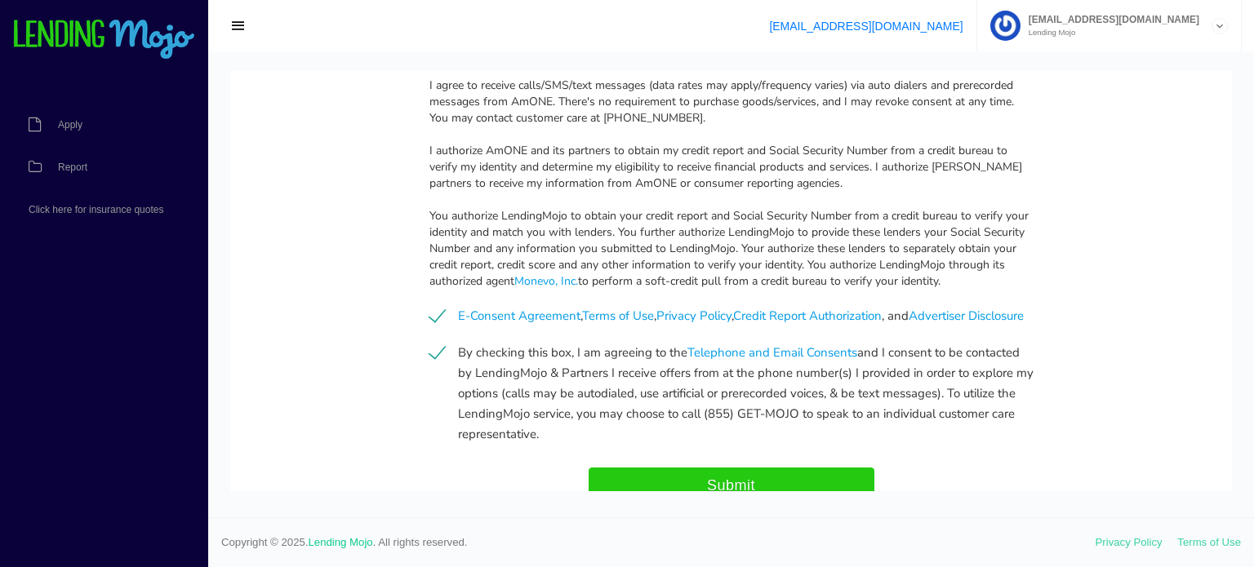
scroll to position [0, 0]
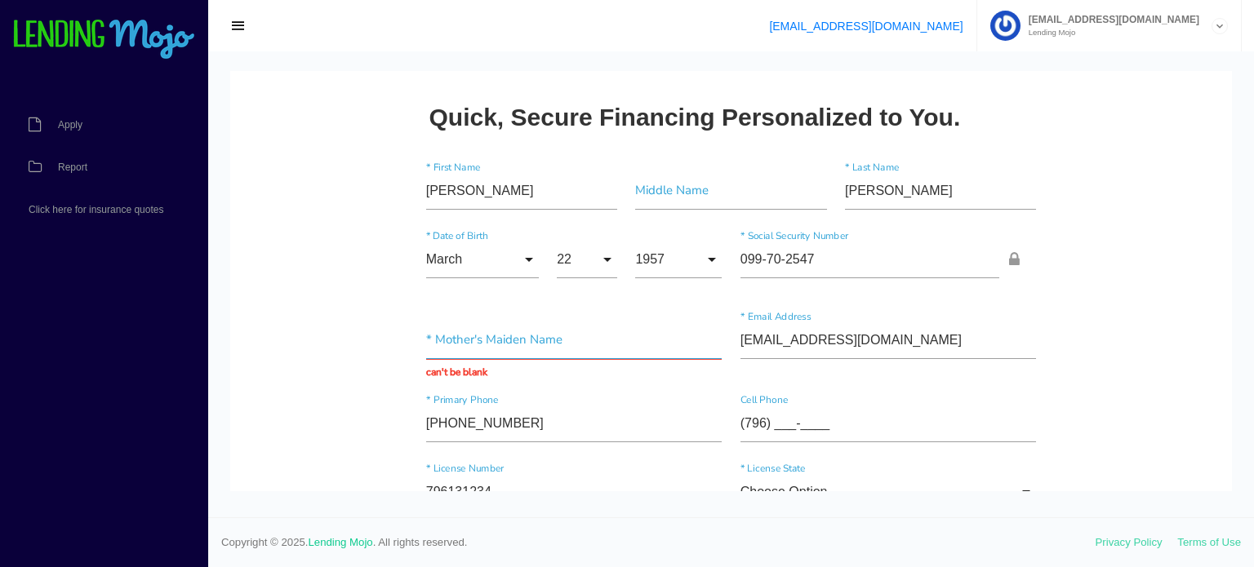
click at [457, 342] on input "text" at bounding box center [574, 341] width 296 height 38
type input "[PERSON_NAME]"
click at [965, 395] on div "[PHONE_NUMBER] * Primary Phone (796) ___-____ Cell Phone" at bounding box center [731, 427] width 629 height 69
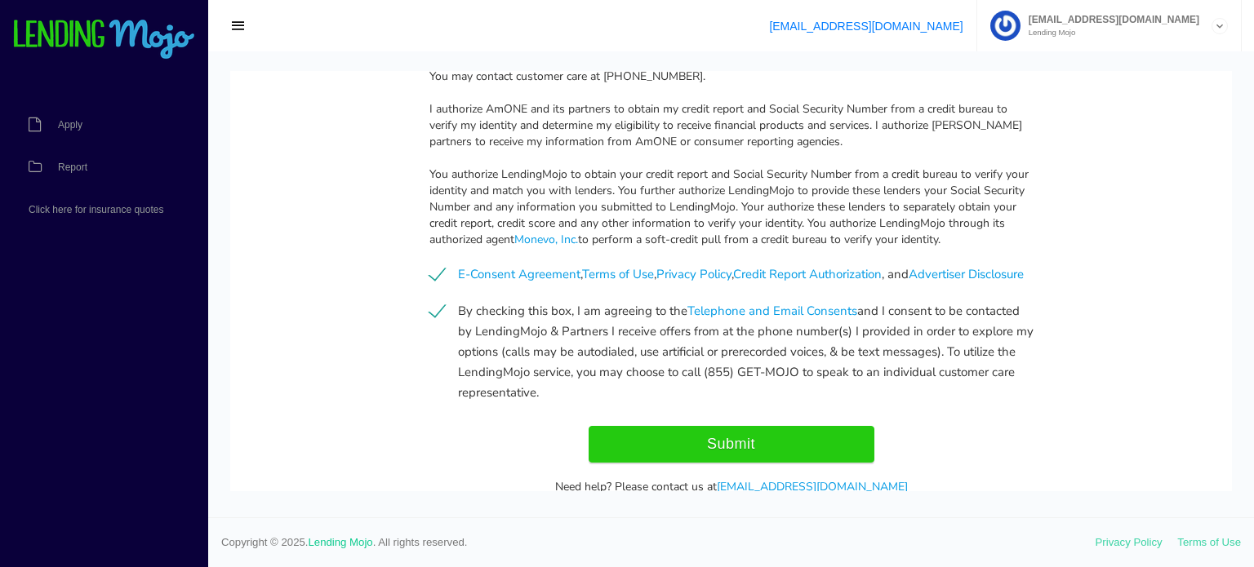
scroll to position [1741, 0]
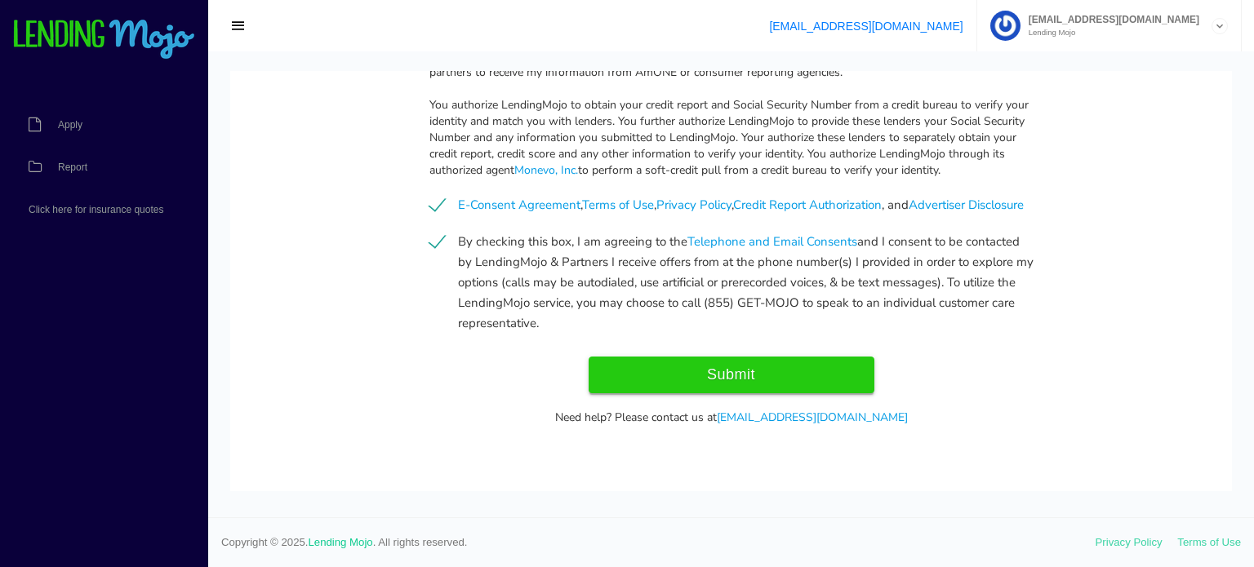
click at [694, 364] on input "Submit" at bounding box center [732, 375] width 286 height 37
type input "Submit"
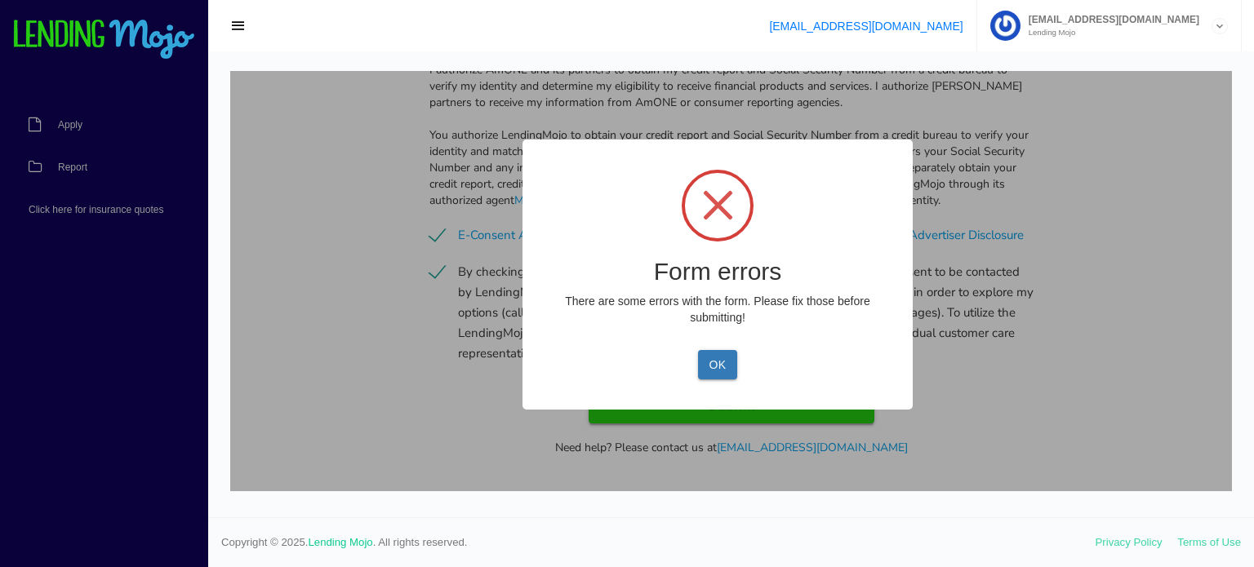
scroll to position [1787, 0]
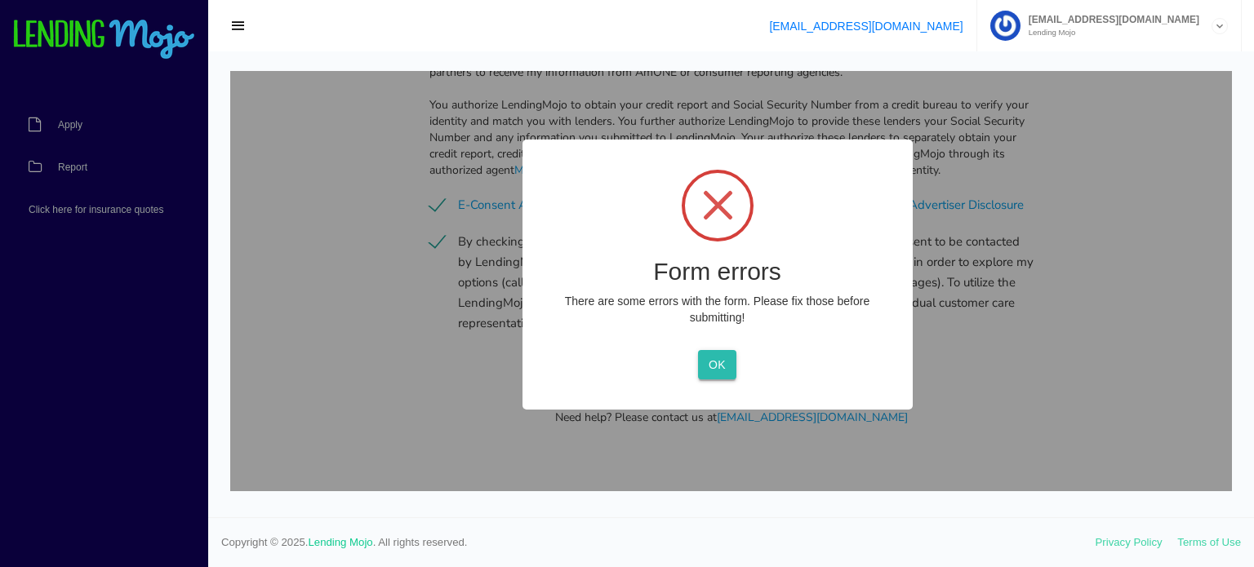
click at [727, 364] on button "OK" at bounding box center [717, 364] width 38 height 29
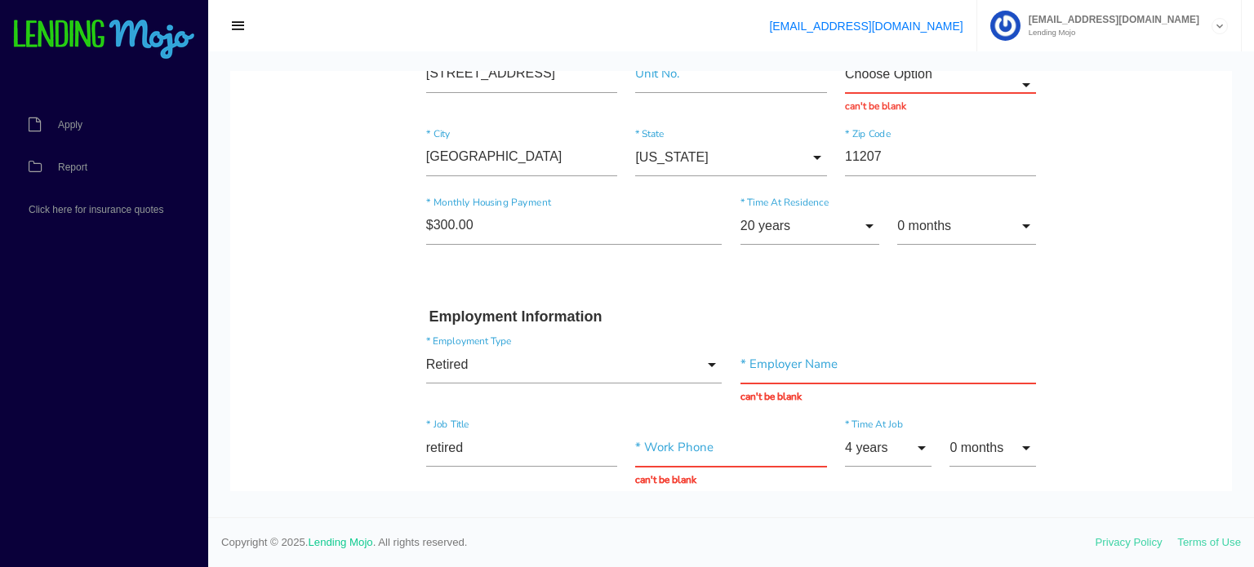
scroll to position [616, 0]
click at [796, 358] on input "text" at bounding box center [889, 364] width 296 height 38
type input "retired"
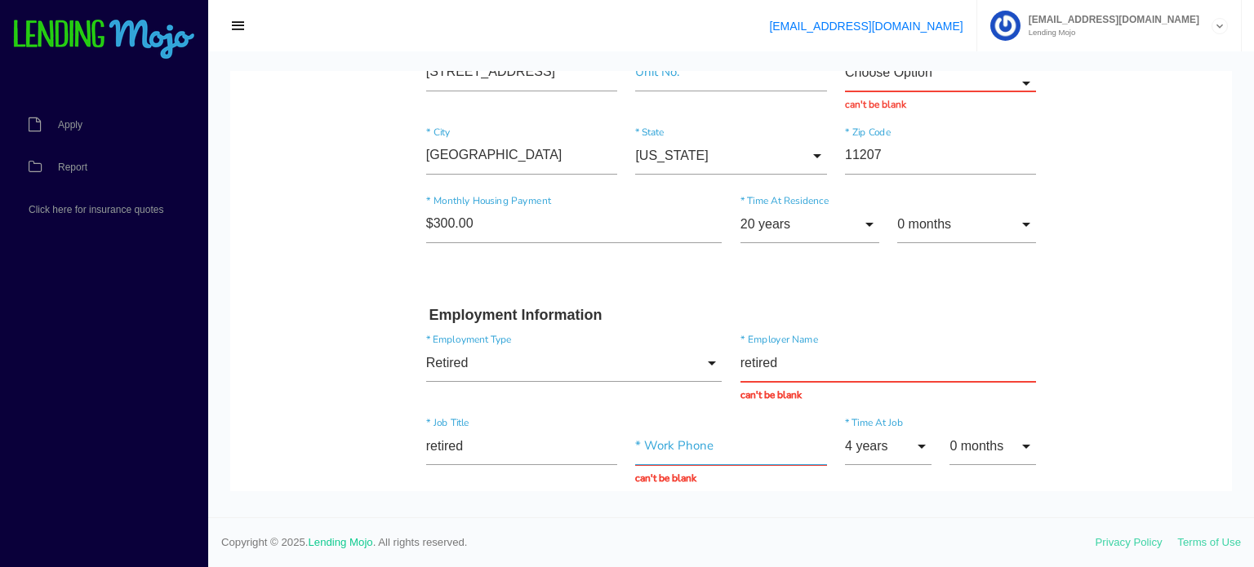
click at [694, 438] on input "text" at bounding box center [730, 447] width 191 height 38
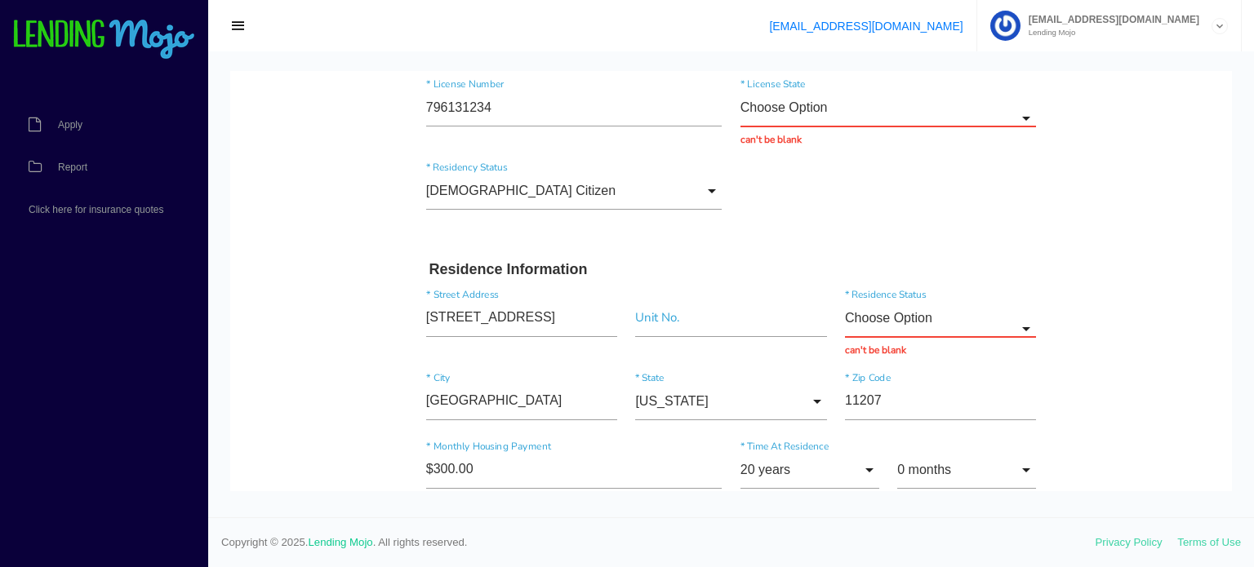
scroll to position [369, 0]
click at [1027, 322] on input "Choose Option" at bounding box center [940, 319] width 191 height 38
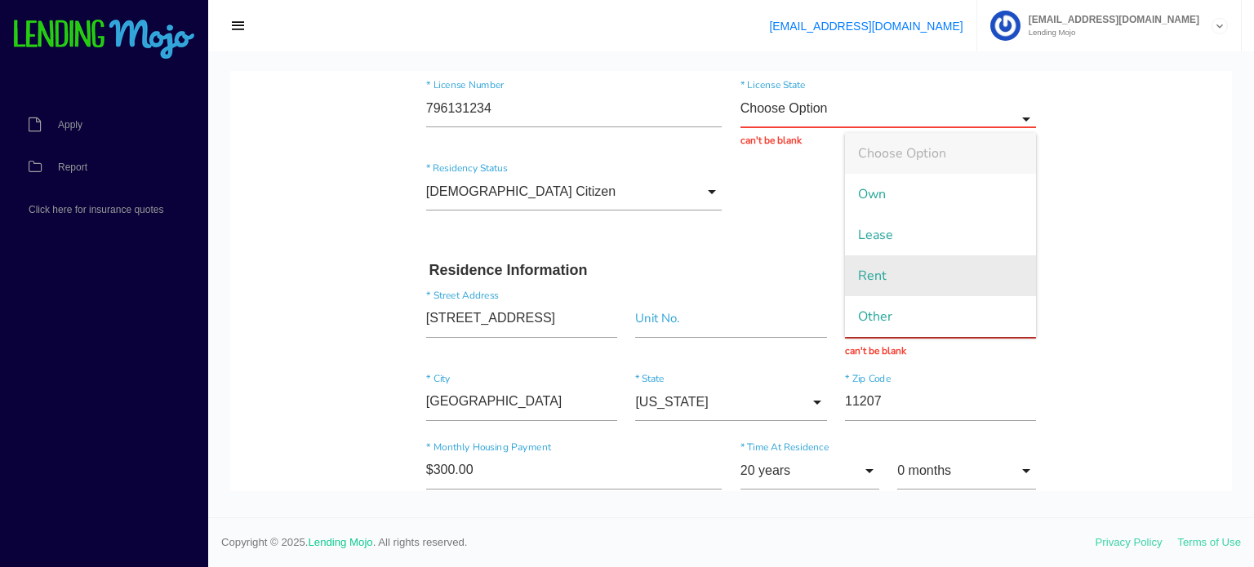
click at [955, 261] on span "Rent" at bounding box center [940, 276] width 191 height 41
type input "Rent"
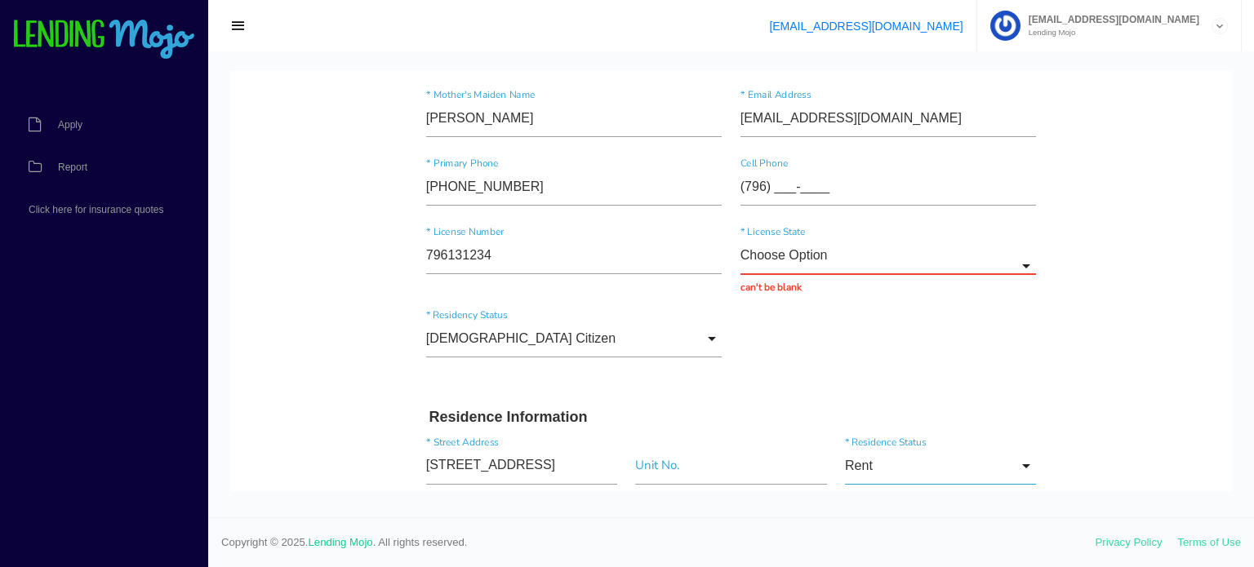
scroll to position [210, 0]
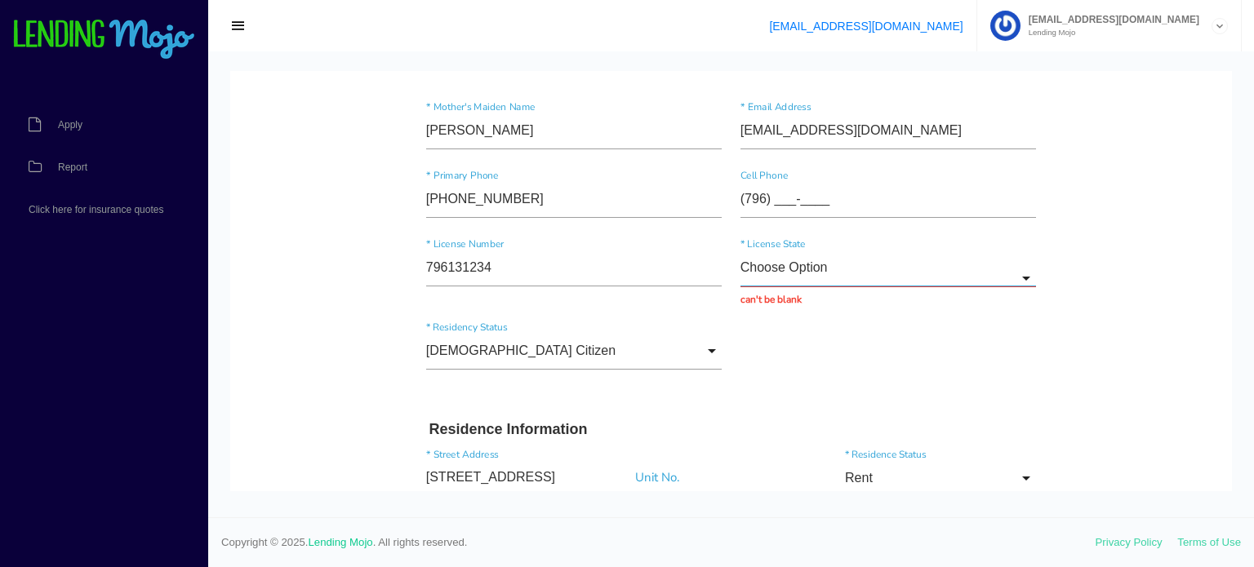
click at [1027, 270] on input "Choose Option" at bounding box center [889, 268] width 296 height 38
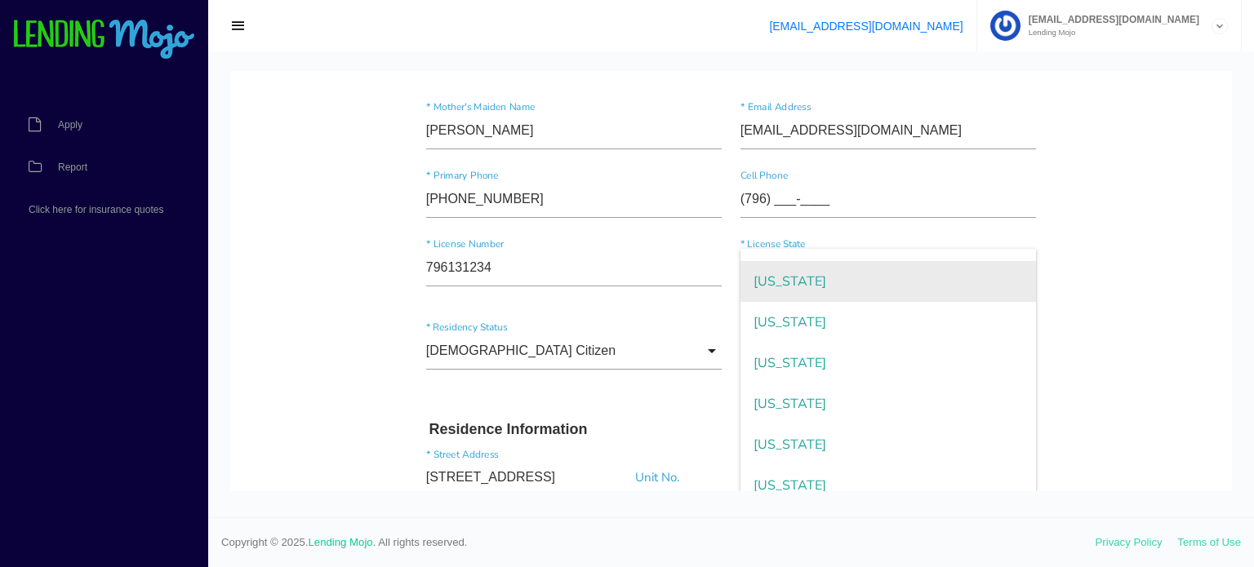
scroll to position [1275, 0]
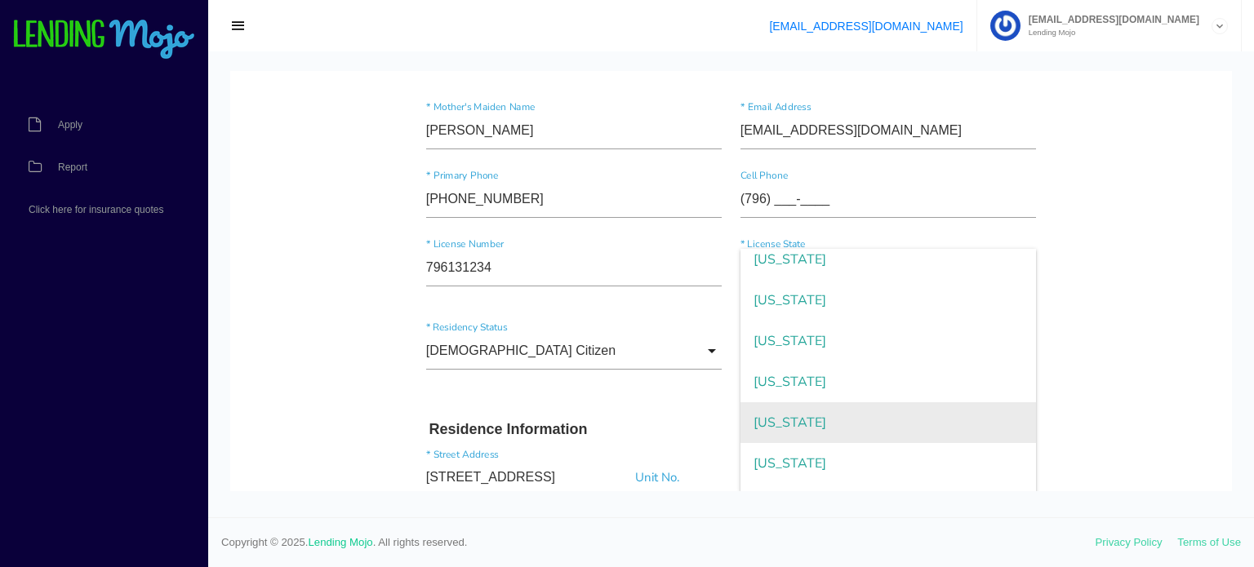
click at [849, 415] on span "[US_STATE]" at bounding box center [889, 423] width 296 height 41
type input "[US_STATE]"
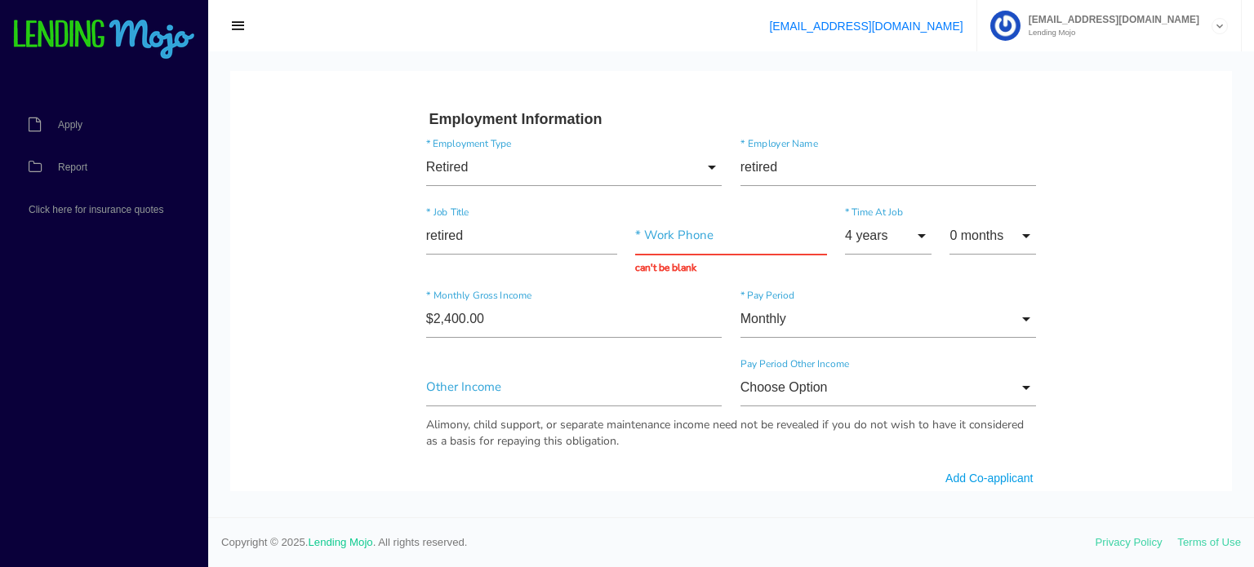
scroll to position [800, 0]
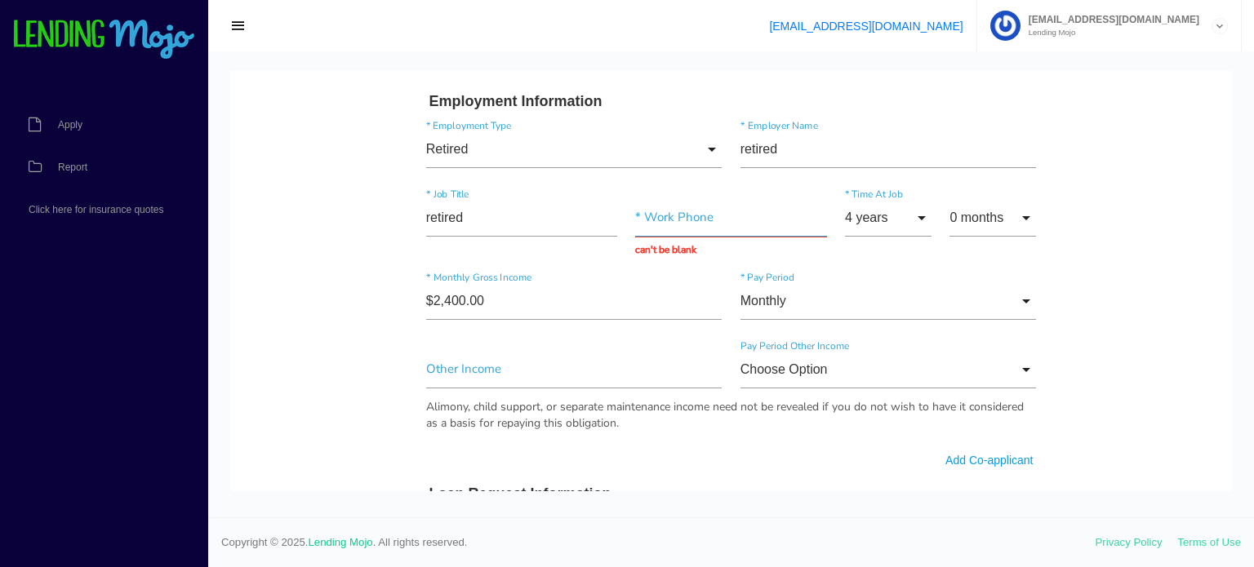
click at [662, 218] on input "text" at bounding box center [730, 218] width 191 height 38
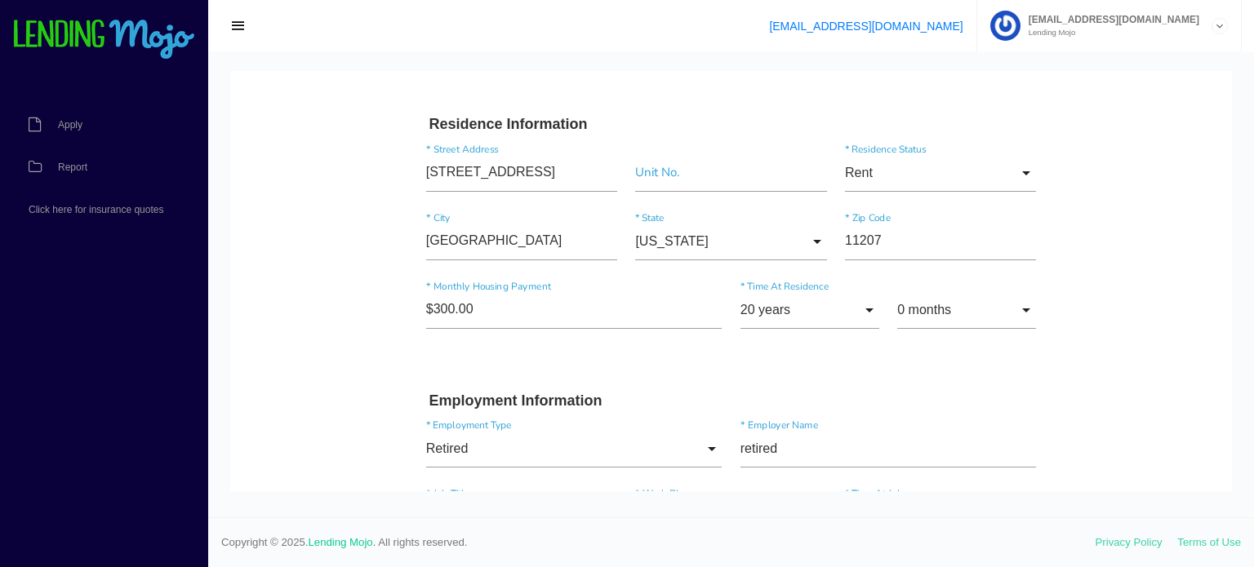
scroll to position [501, 0]
type input "[PHONE_NUMBER]"
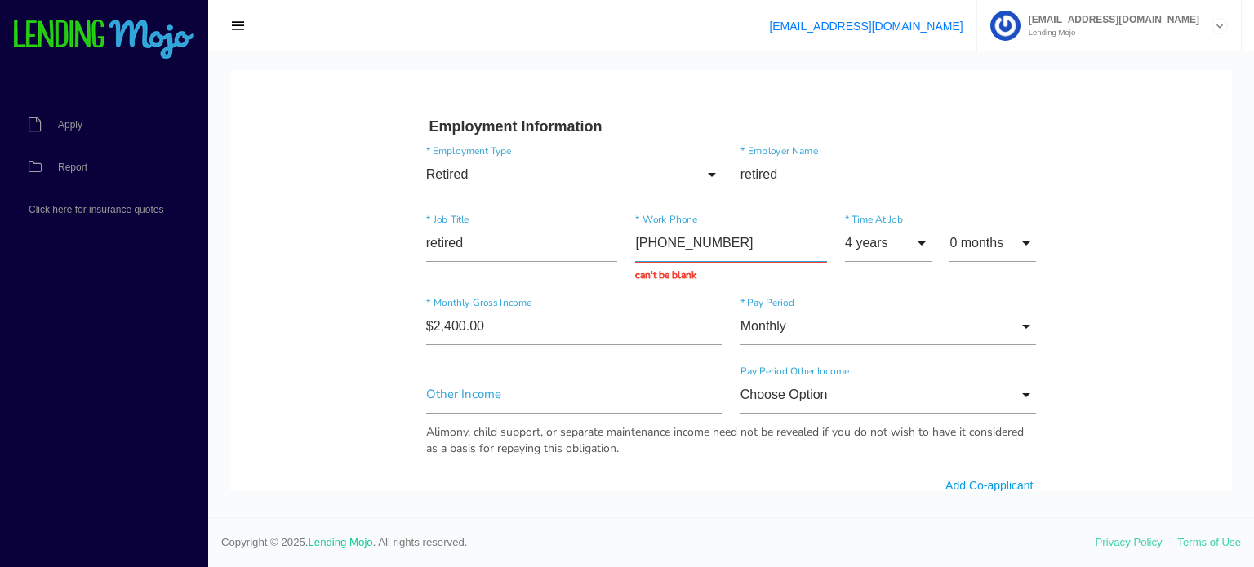
scroll to position [777, 0]
click at [1150, 304] on body "Quick, Secure Financing Personalized to You. [PERSON_NAME] * First Name Middle …" at bounding box center [731, 367] width 1002 height 2147
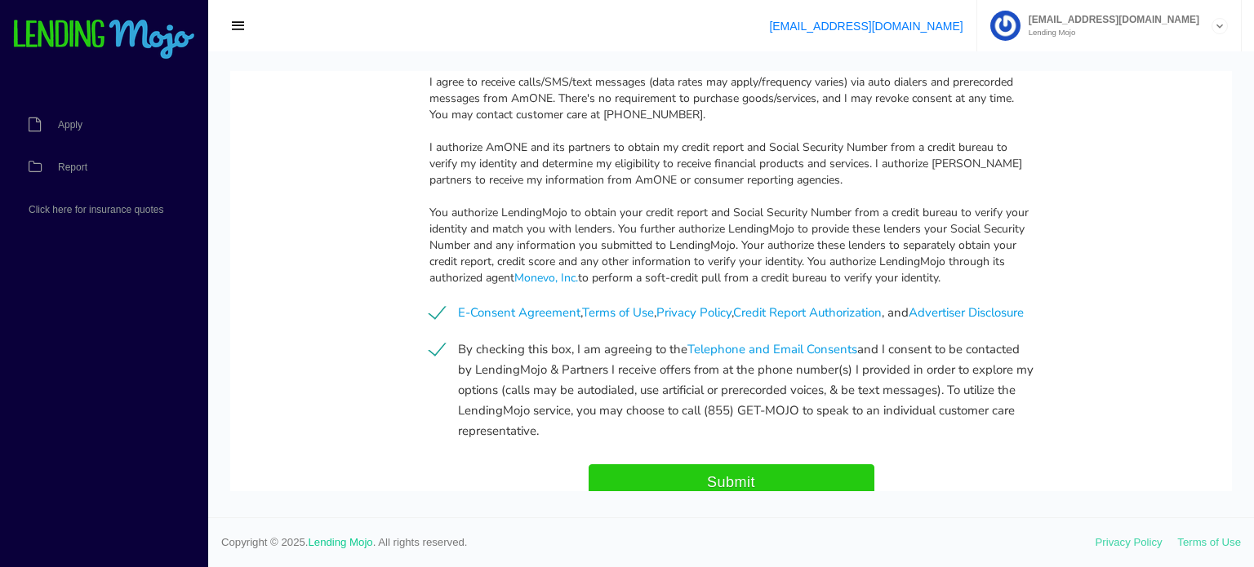
scroll to position [1741, 0]
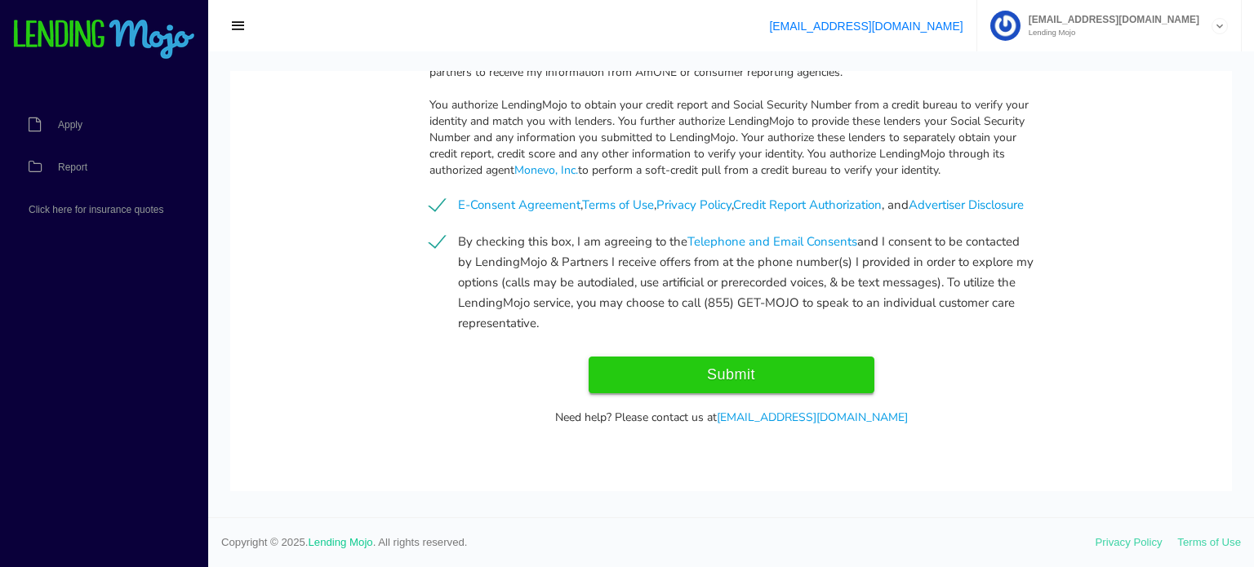
click at [811, 362] on input "Submit" at bounding box center [732, 375] width 286 height 37
type input "Submitting..."
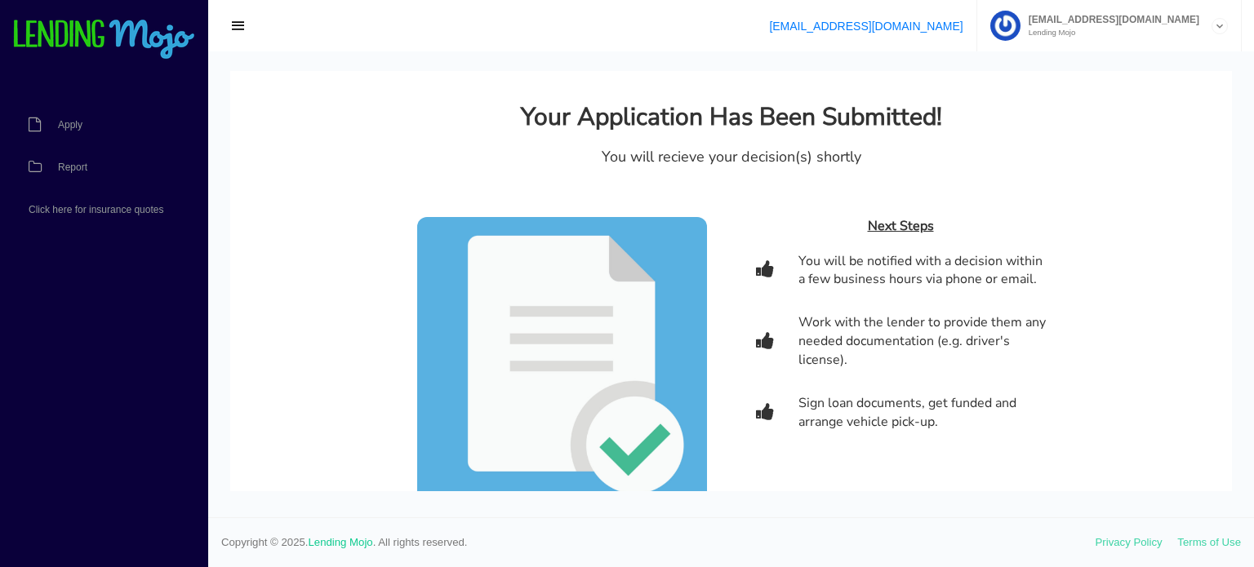
scroll to position [0, 0]
